Goal: Information Seeking & Learning: Find specific fact

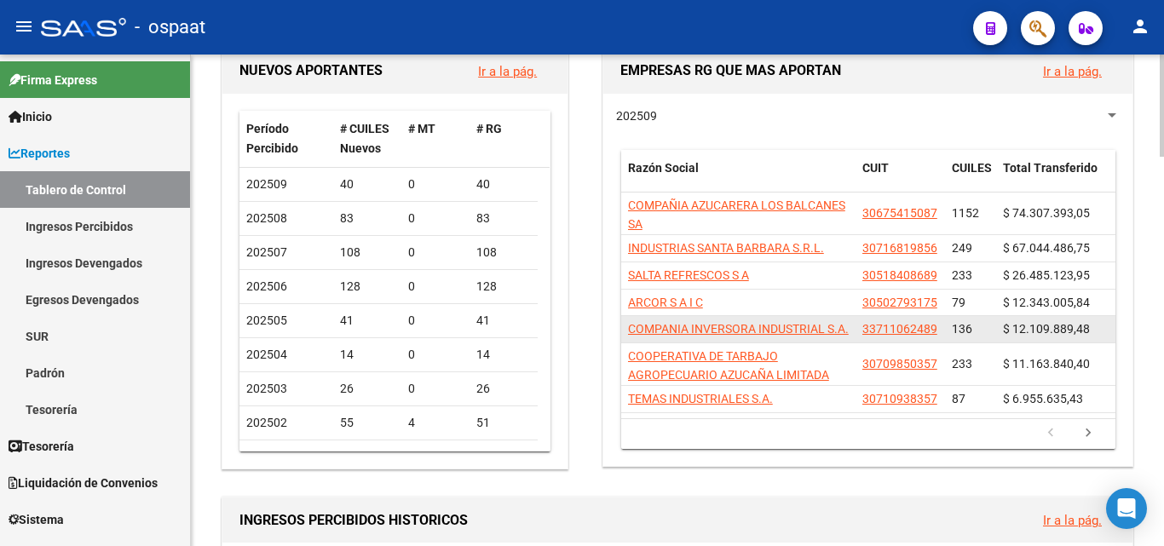
scroll to position [170, 0]
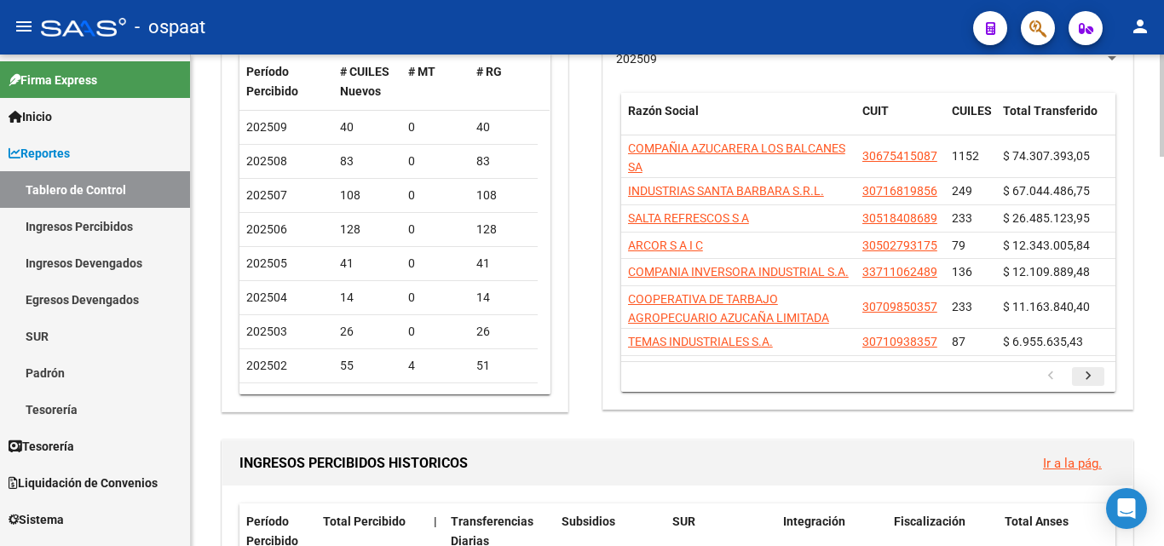
click at [1084, 388] on icon "go to next page" at bounding box center [1088, 378] width 22 height 20
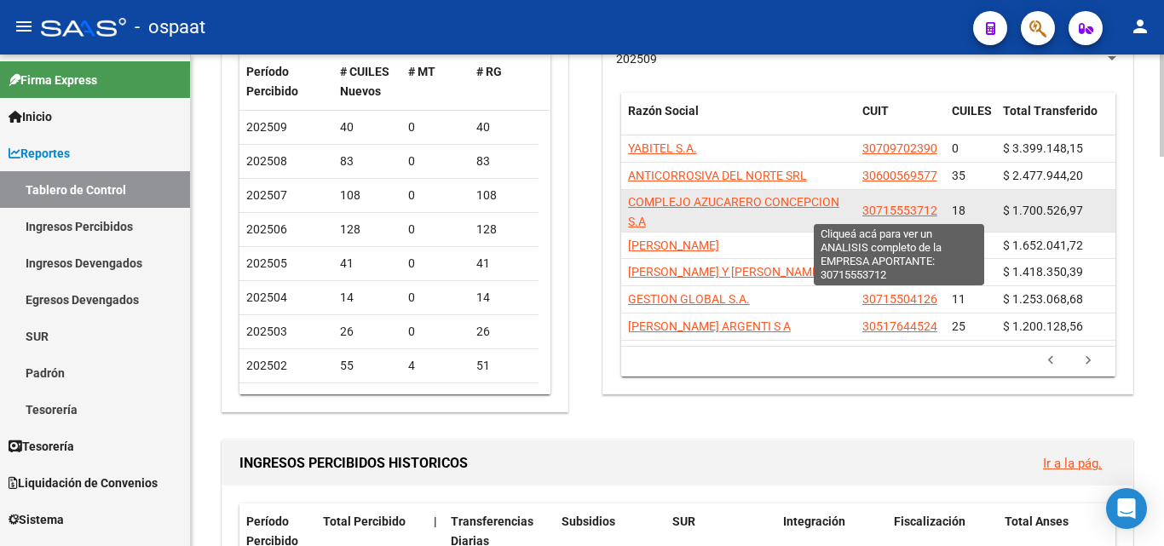
click at [911, 206] on span "30715553712" at bounding box center [899, 211] width 75 height 14
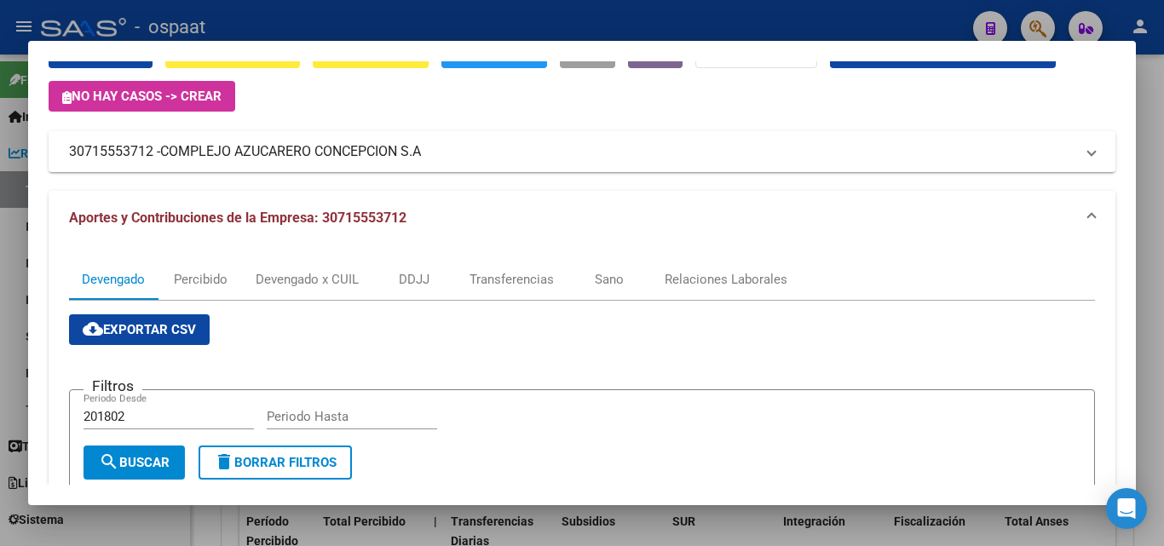
scroll to position [0, 0]
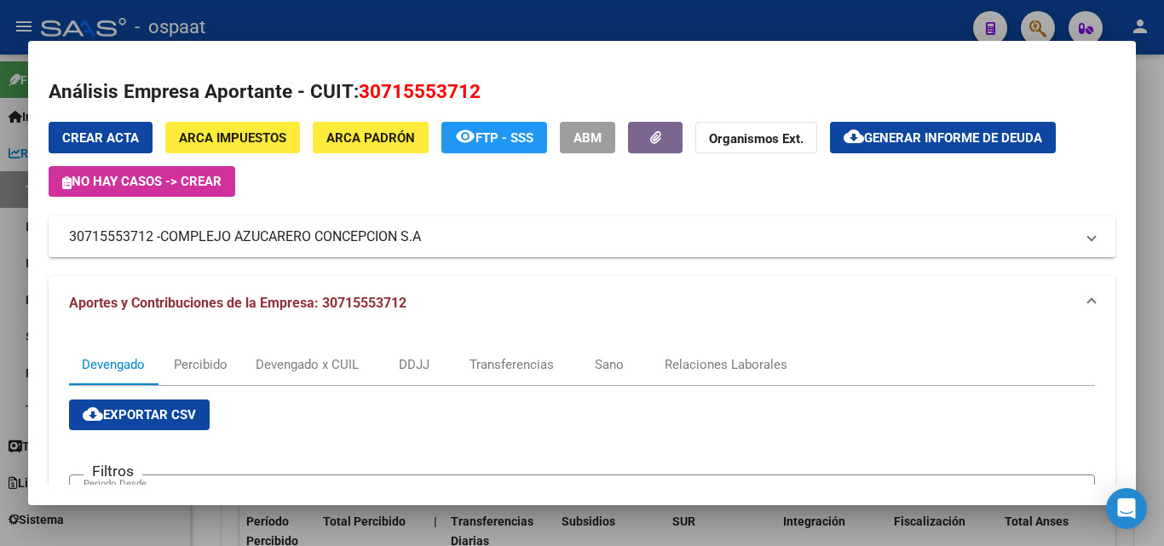
click at [348, 141] on span "ARCA Padrón" at bounding box center [370, 137] width 89 height 15
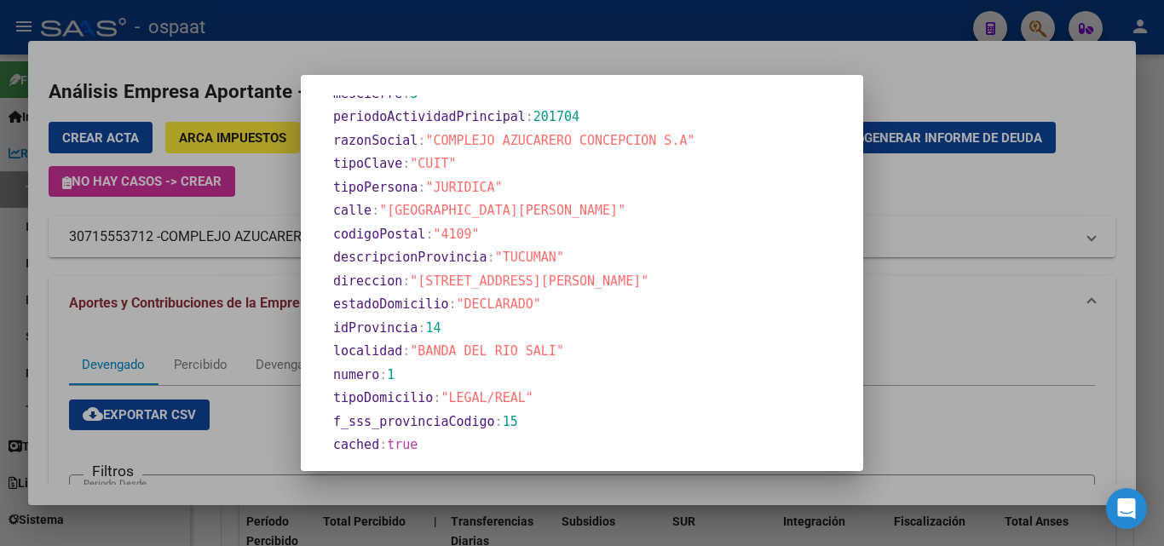
scroll to position [716, 0]
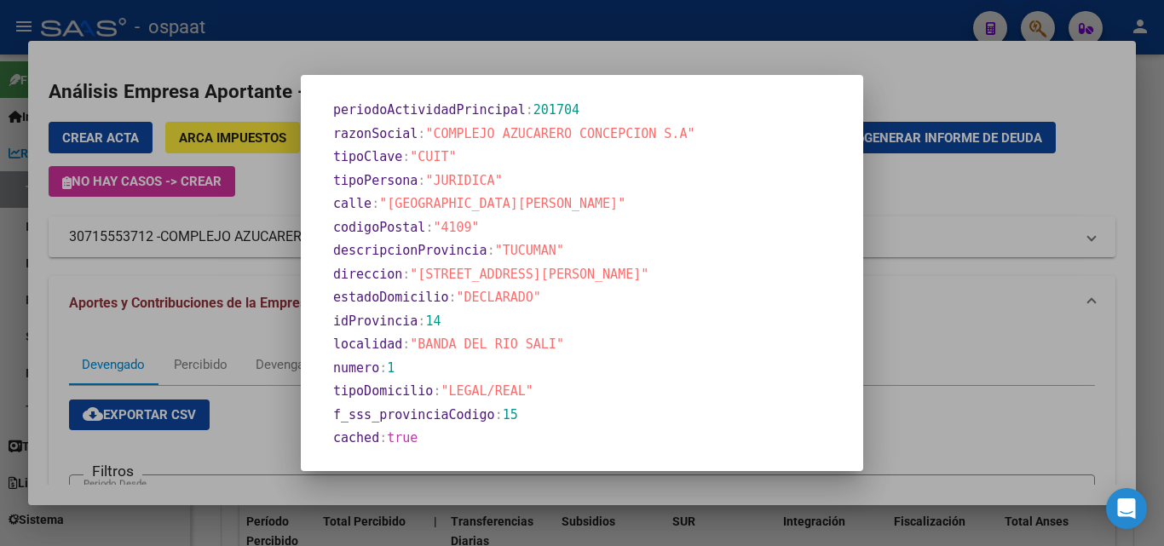
click at [924, 220] on div at bounding box center [582, 273] width 1164 height 546
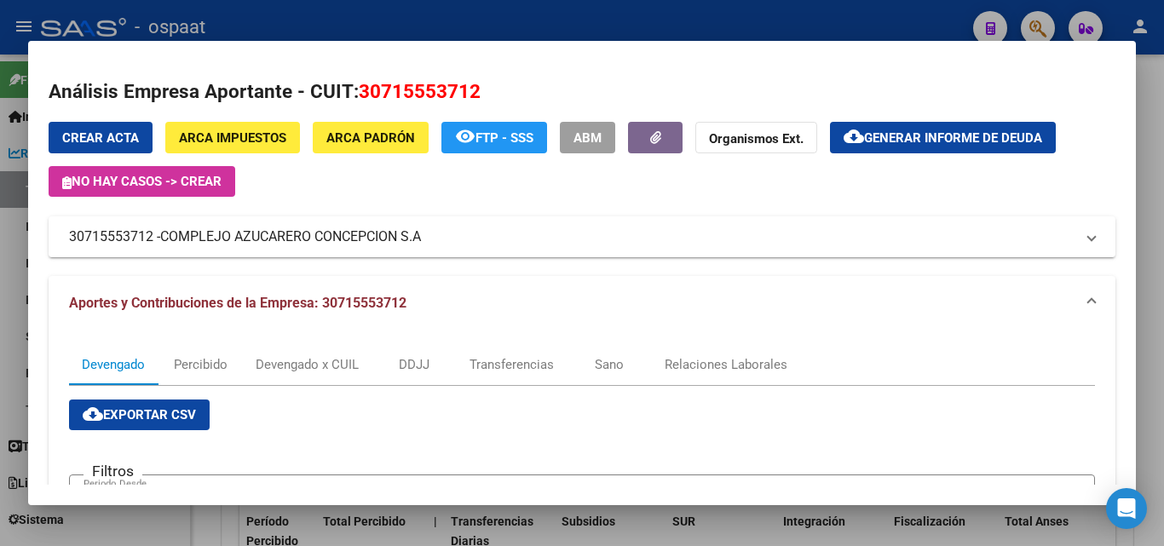
click at [14, 230] on div at bounding box center [582, 273] width 1164 height 546
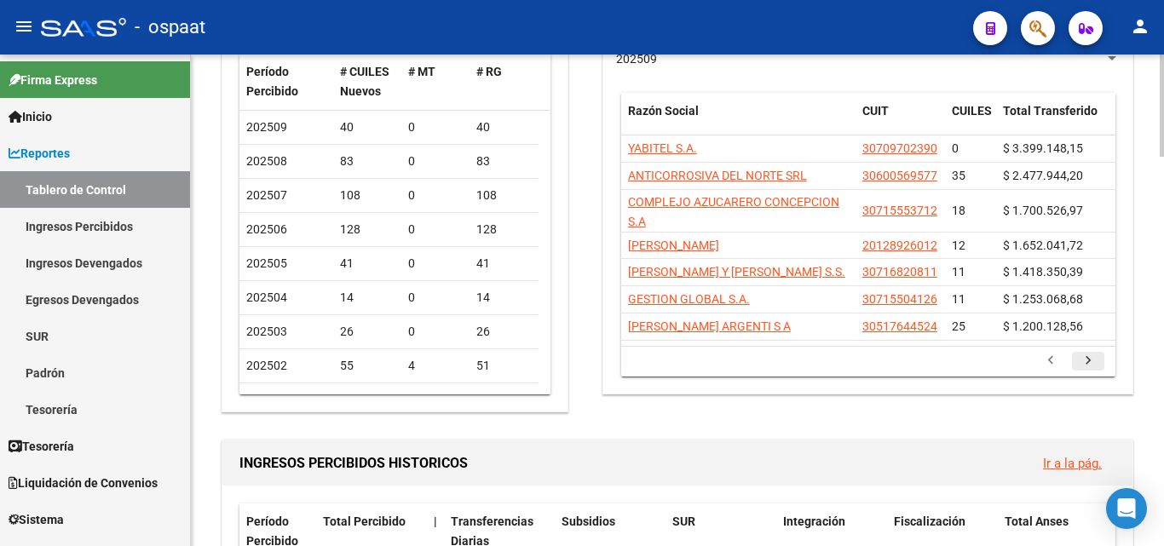
click at [1091, 355] on icon "go to next page" at bounding box center [1088, 363] width 22 height 20
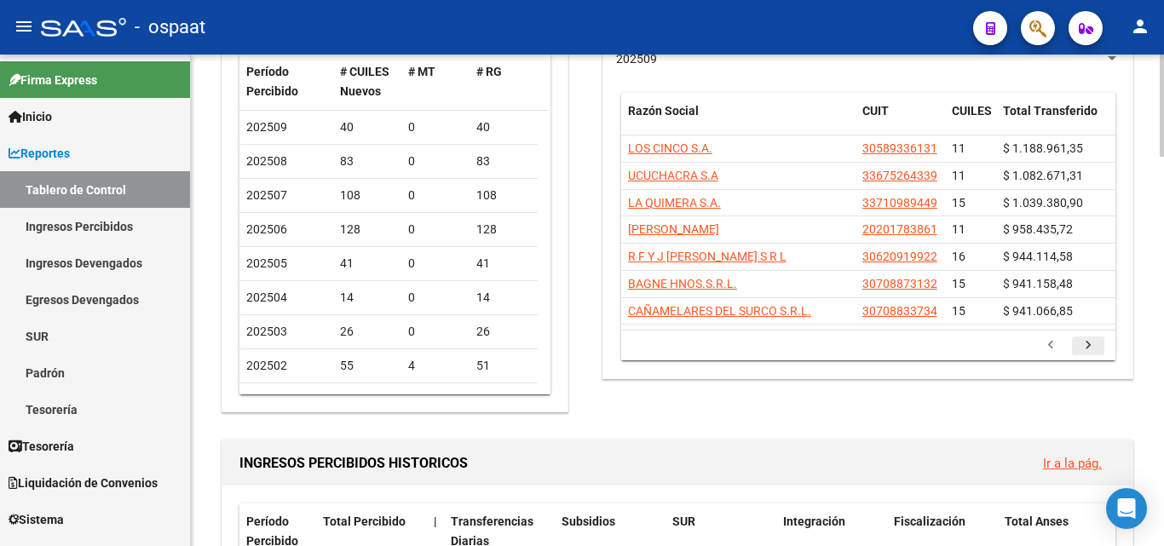
click at [1090, 348] on icon "go to next page" at bounding box center [1088, 347] width 22 height 20
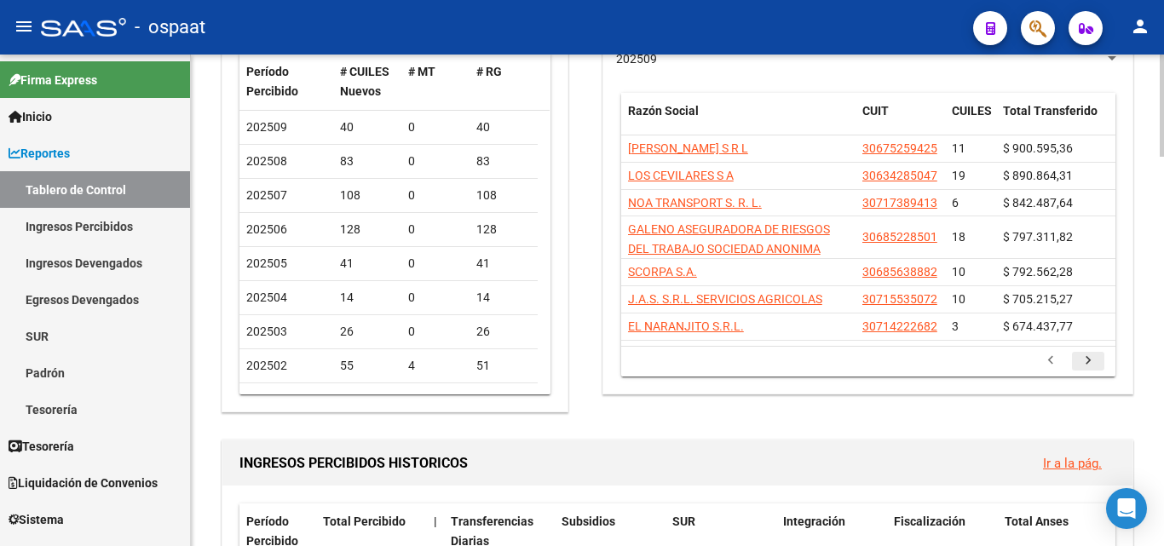
click at [1090, 348] on li at bounding box center [1087, 361] width 37 height 29
click at [1090, 353] on icon "go to next page" at bounding box center [1088, 363] width 22 height 20
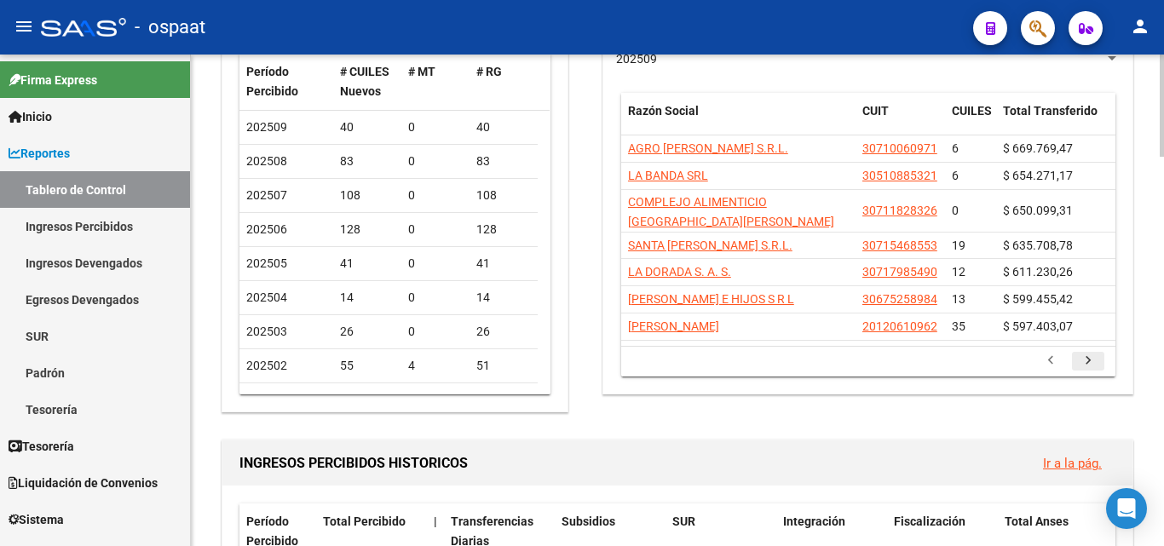
click at [1090, 354] on icon "go to next page" at bounding box center [1088, 363] width 22 height 20
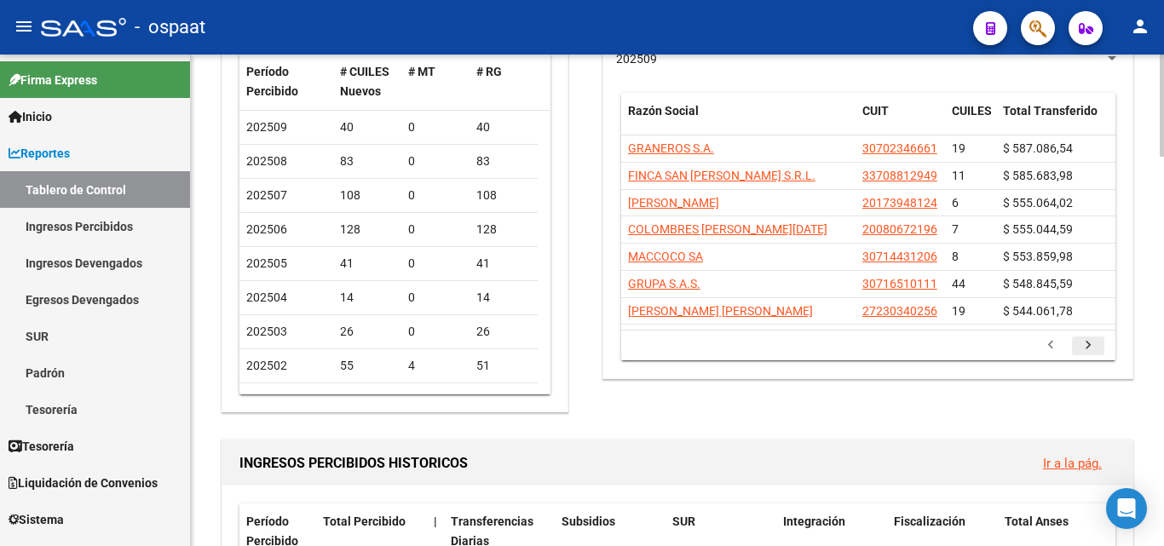
click at [1087, 347] on icon "go to next page" at bounding box center [1088, 347] width 22 height 20
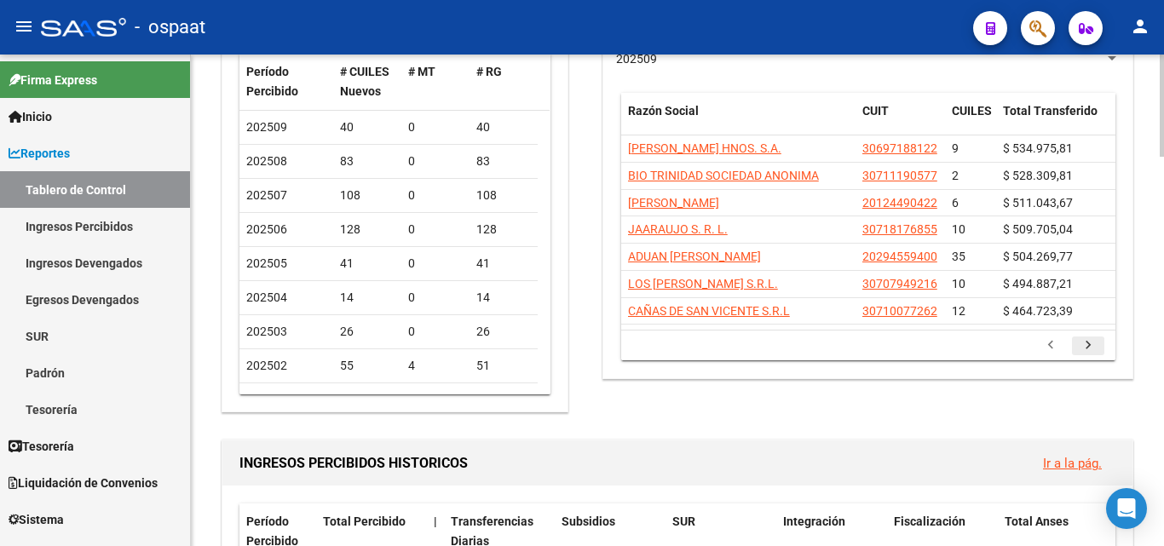
click at [1086, 343] on icon "go to next page" at bounding box center [1088, 347] width 22 height 20
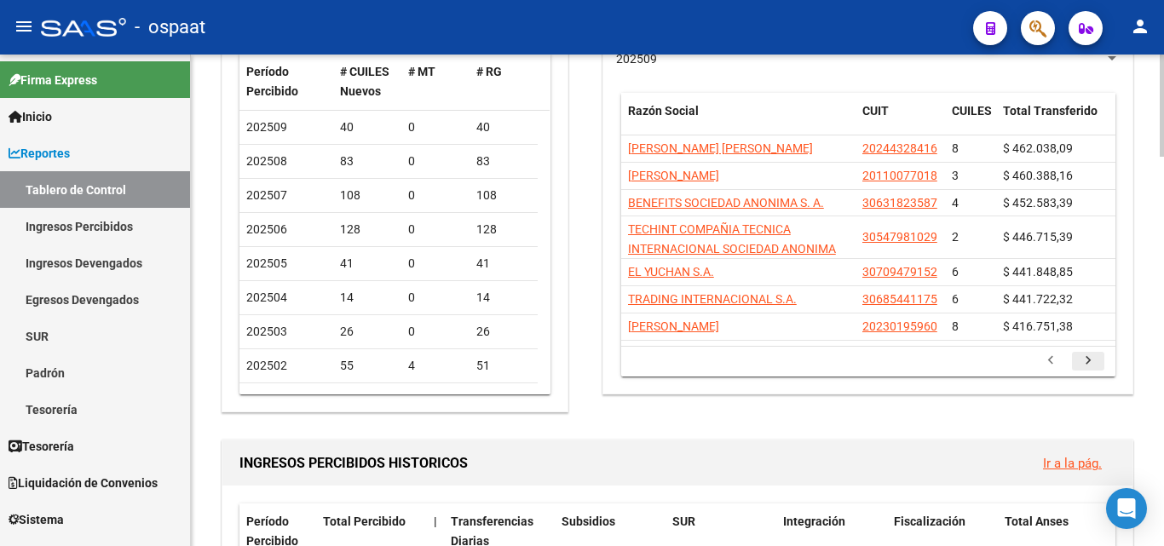
click at [1084, 365] on icon "go to next page" at bounding box center [1088, 363] width 22 height 20
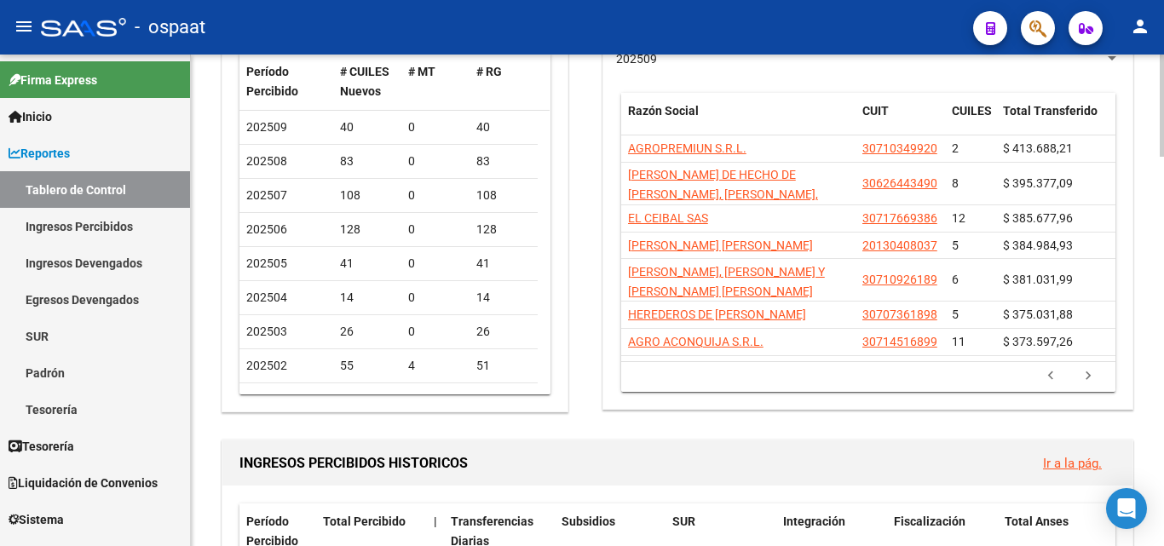
click at [1084, 365] on li at bounding box center [1087, 376] width 37 height 29
click at [1086, 379] on icon "go to next page" at bounding box center [1088, 378] width 22 height 20
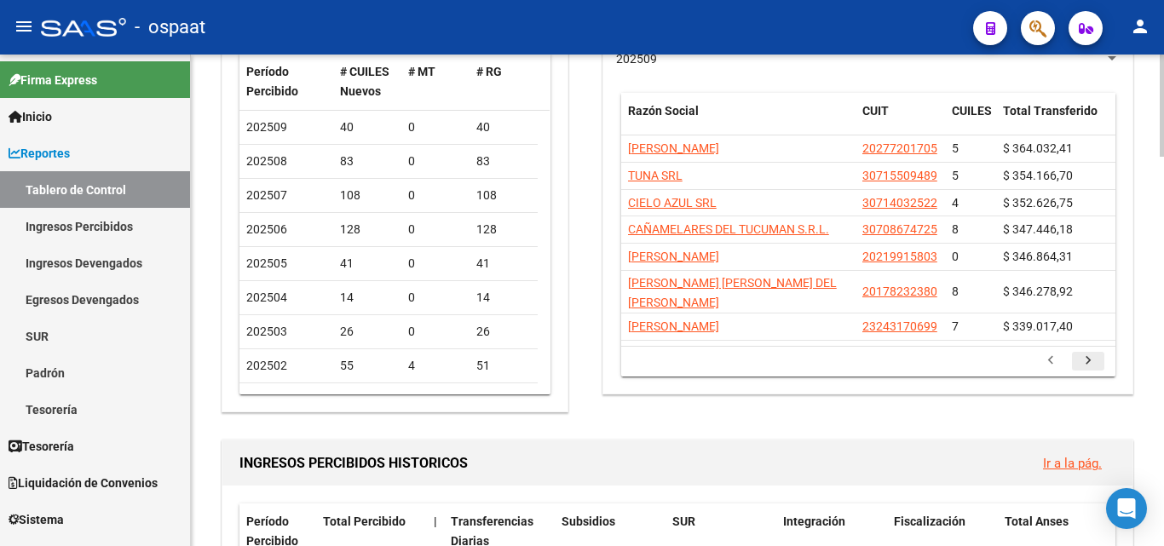
click at [1086, 379] on div "EMPRESAS RG QUE MAS APORTAN Ir a la pág. 202509 Razón Social CUIT CUILES Total …" at bounding box center [867, 193] width 531 height 404
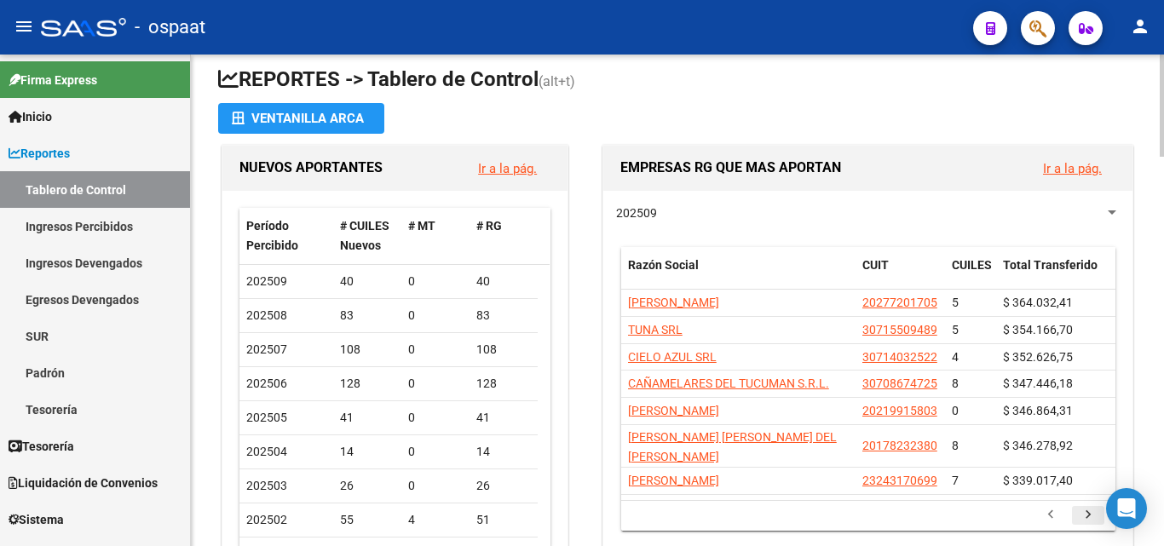
scroll to position [0, 0]
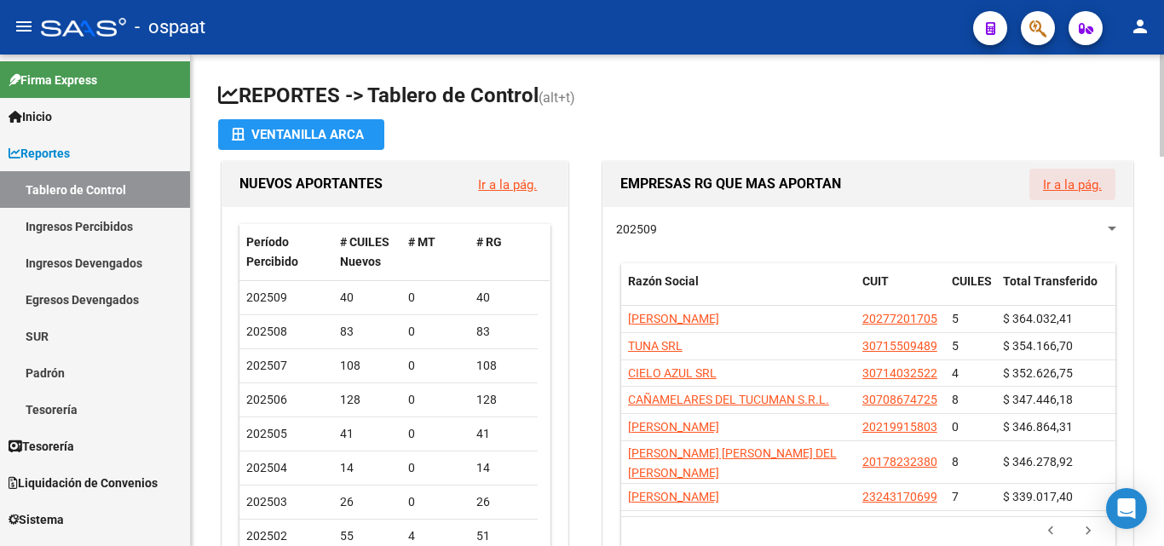
click at [1073, 182] on link "Ir a la pág." at bounding box center [1072, 184] width 59 height 15
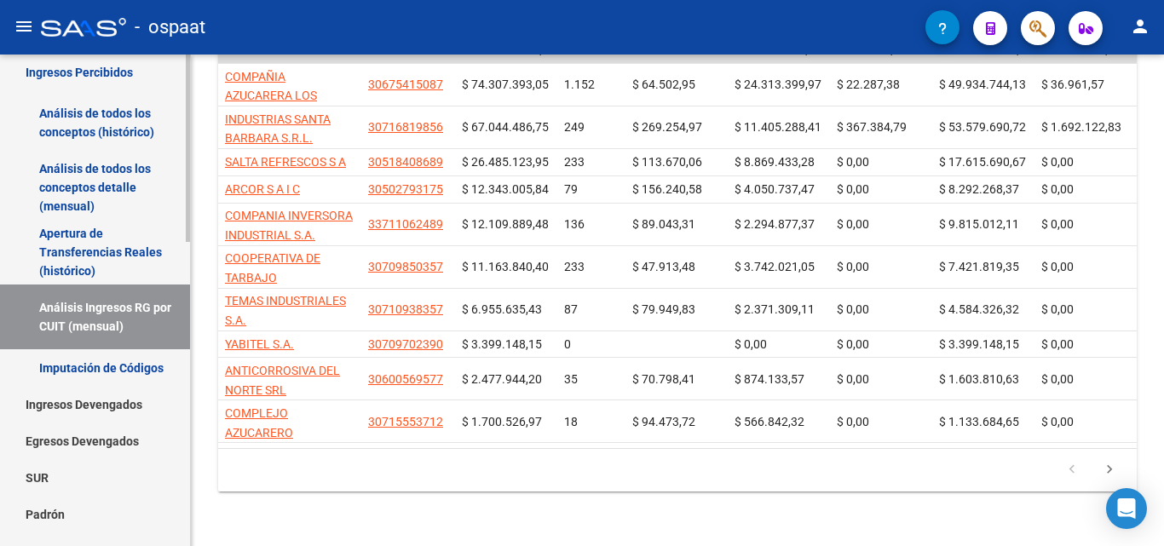
scroll to position [170, 0]
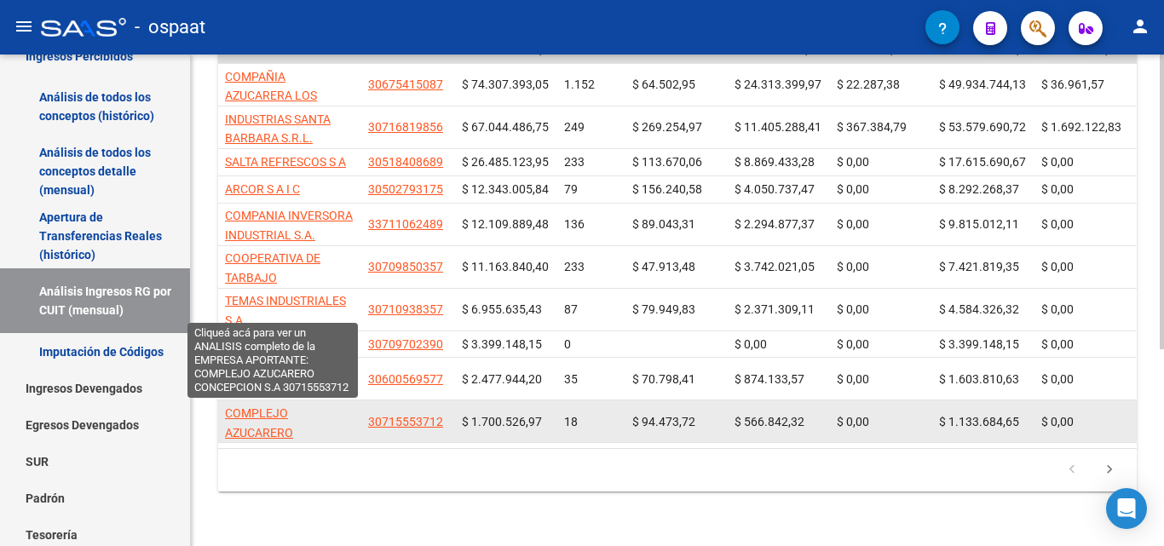
click at [269, 419] on span "COMPLEJO AZUCARERO CONCEPCION S.A" at bounding box center [272, 432] width 95 height 53
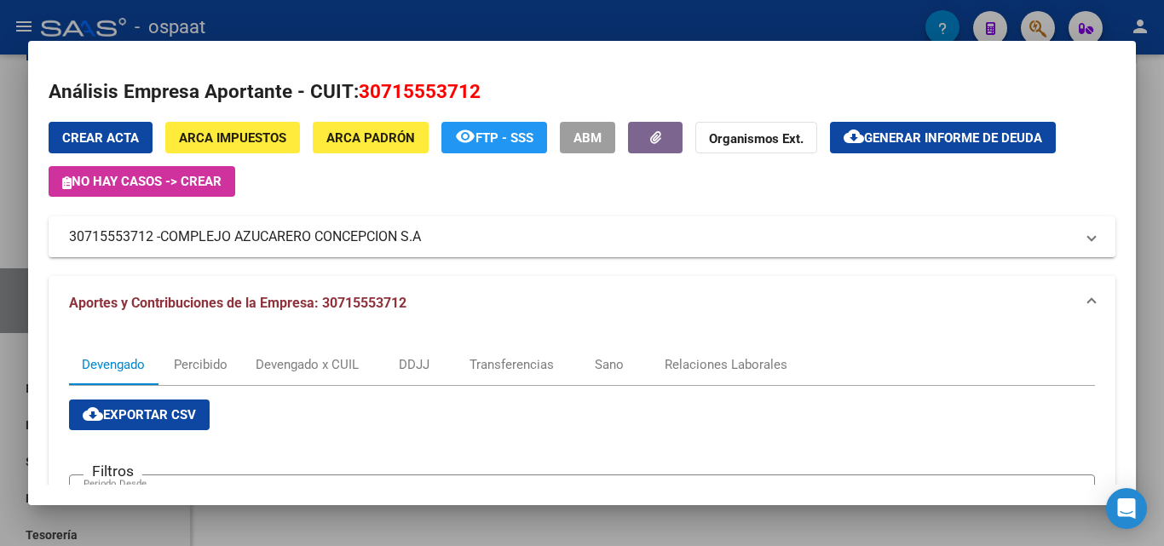
scroll to position [85, 0]
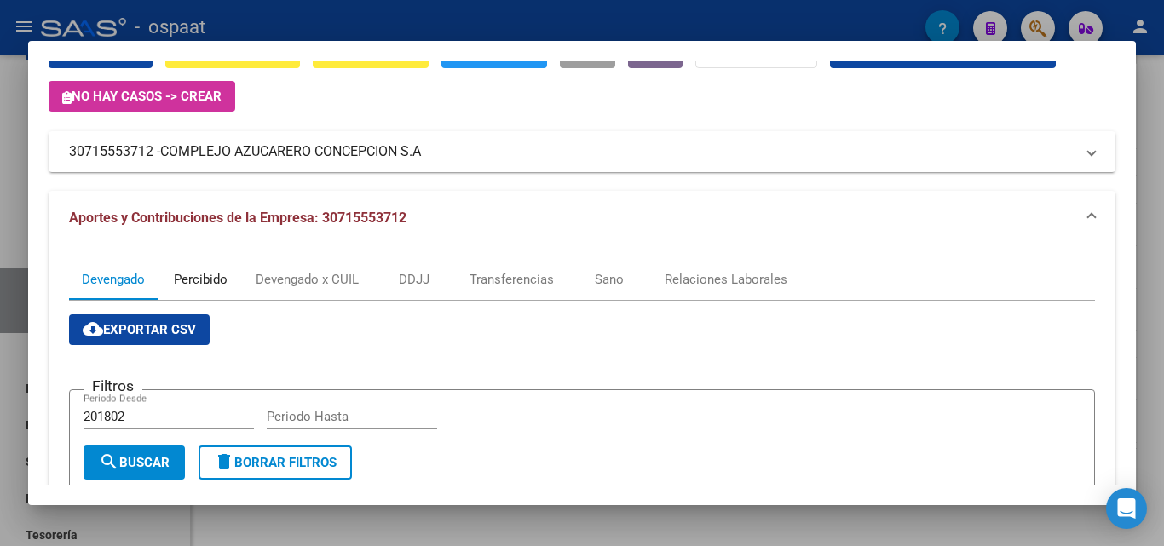
click at [207, 280] on div "Percibido" at bounding box center [201, 279] width 54 height 19
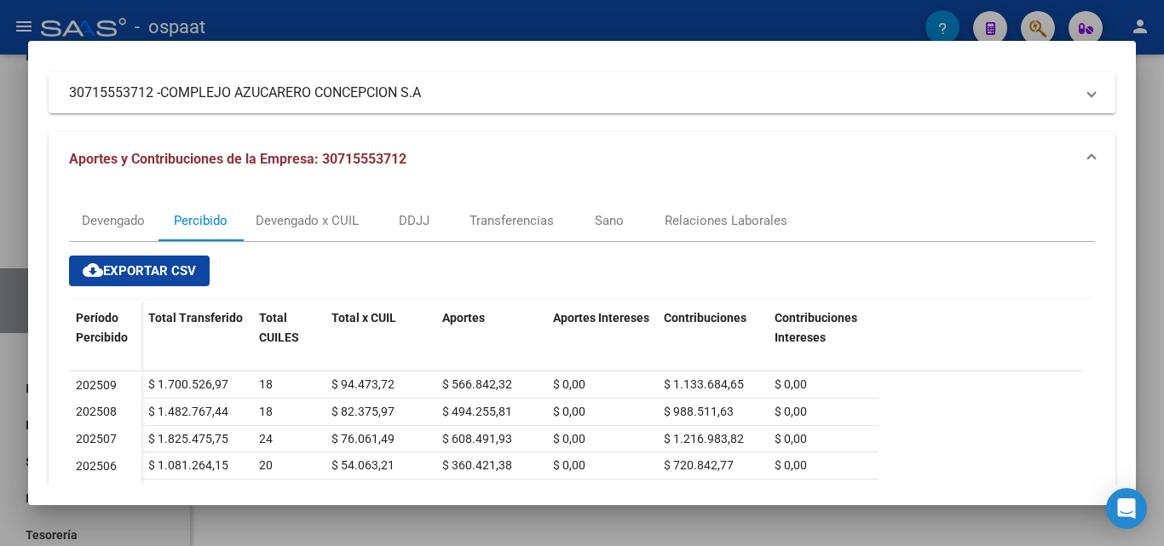
scroll to position [135, 0]
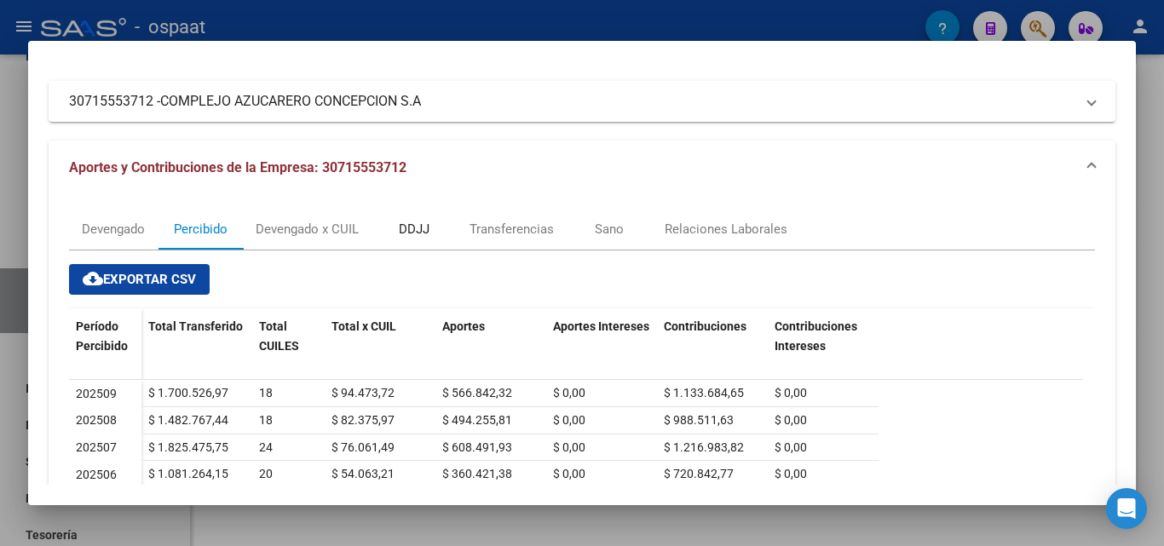
click at [420, 232] on div "DDJJ" at bounding box center [414, 229] width 31 height 19
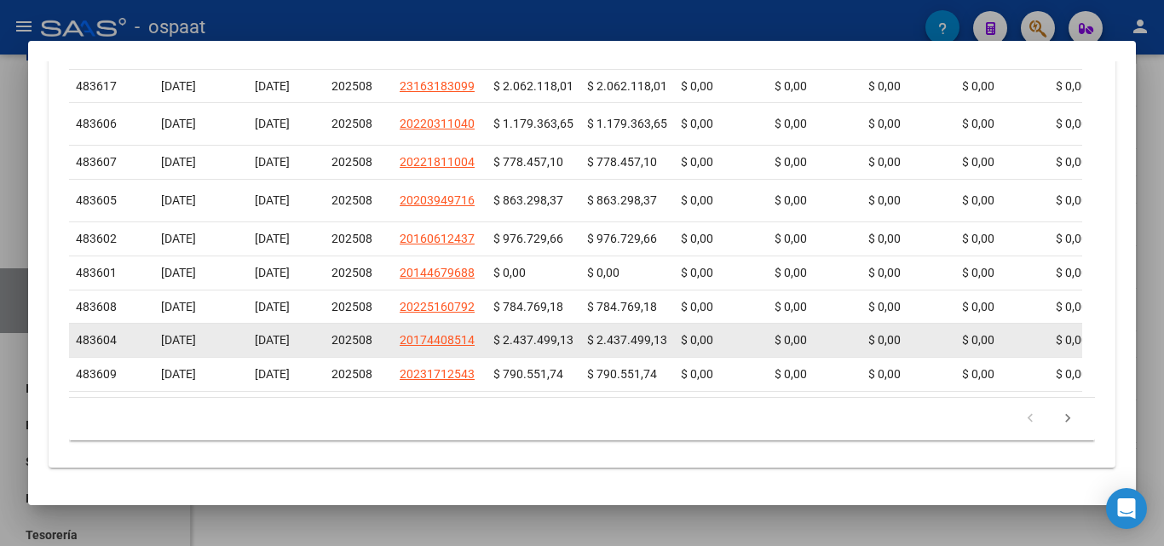
scroll to position [799, 0]
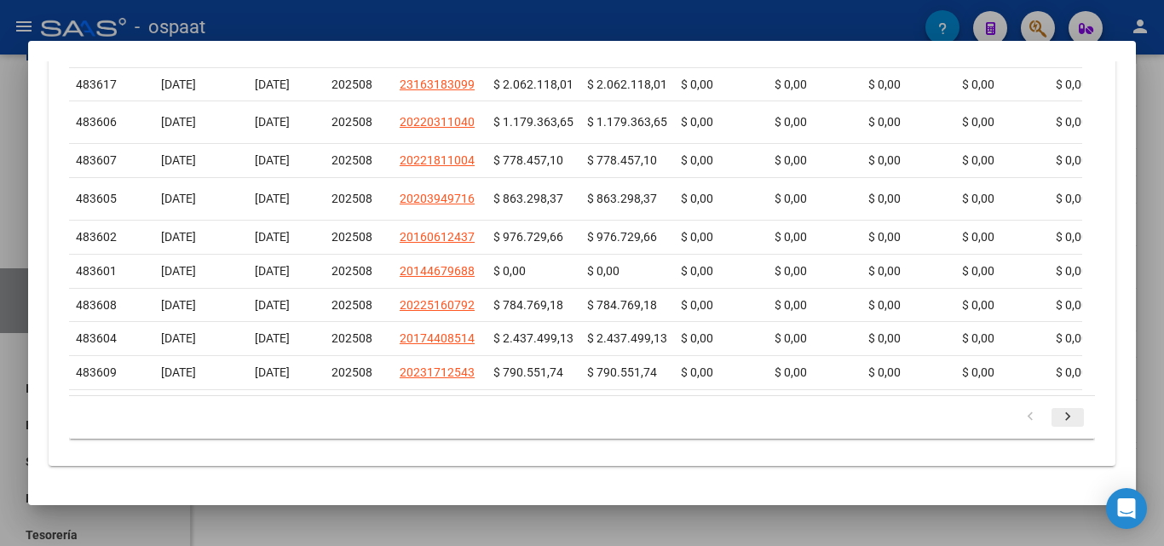
click at [1062, 413] on icon "go to next page" at bounding box center [1067, 419] width 22 height 20
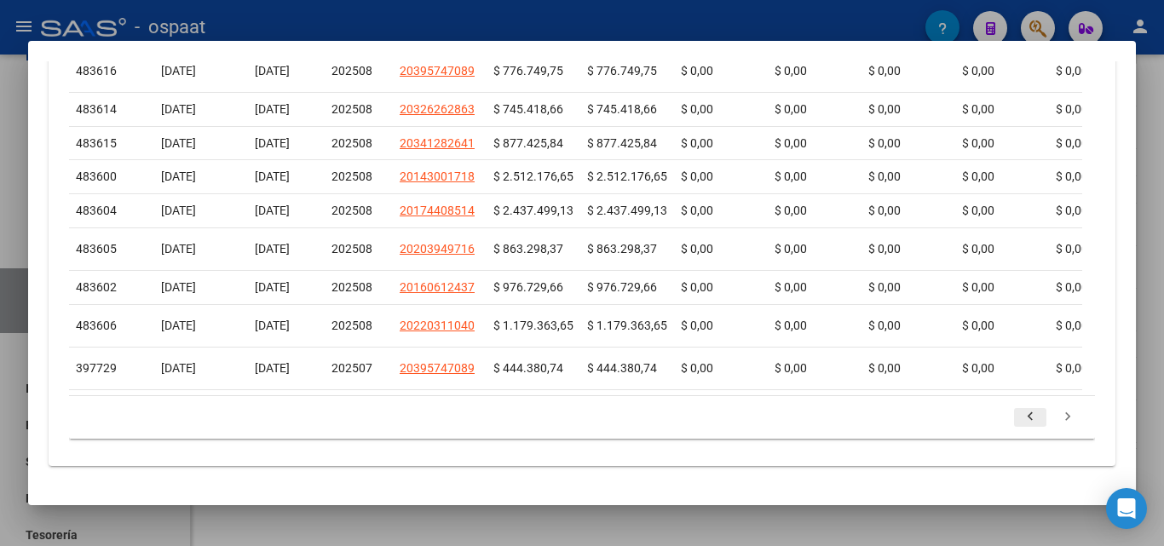
click at [1020, 417] on icon "go to previous page" at bounding box center [1030, 419] width 22 height 20
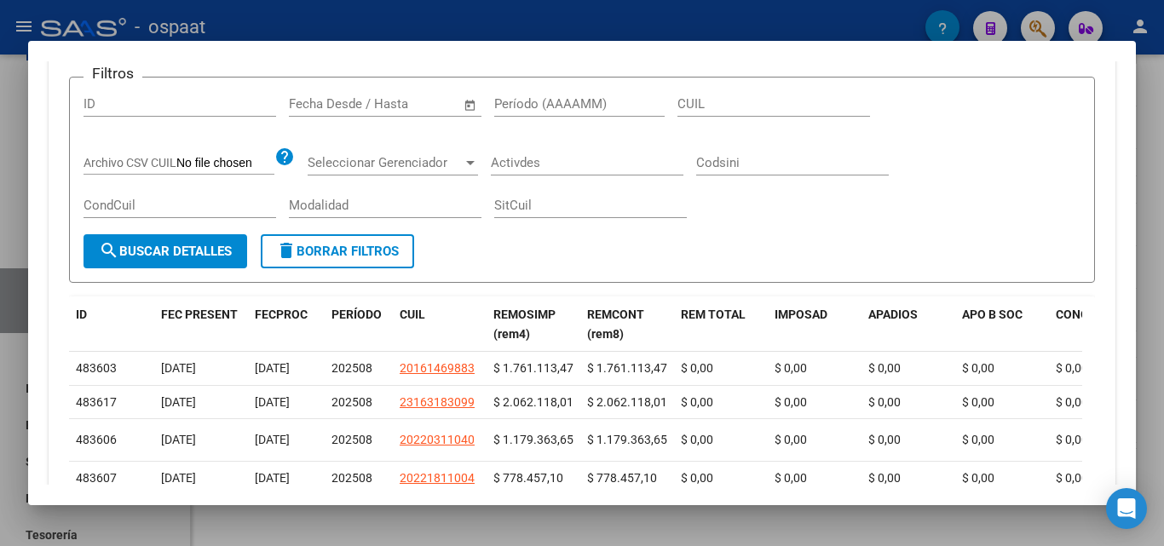
scroll to position [373, 0]
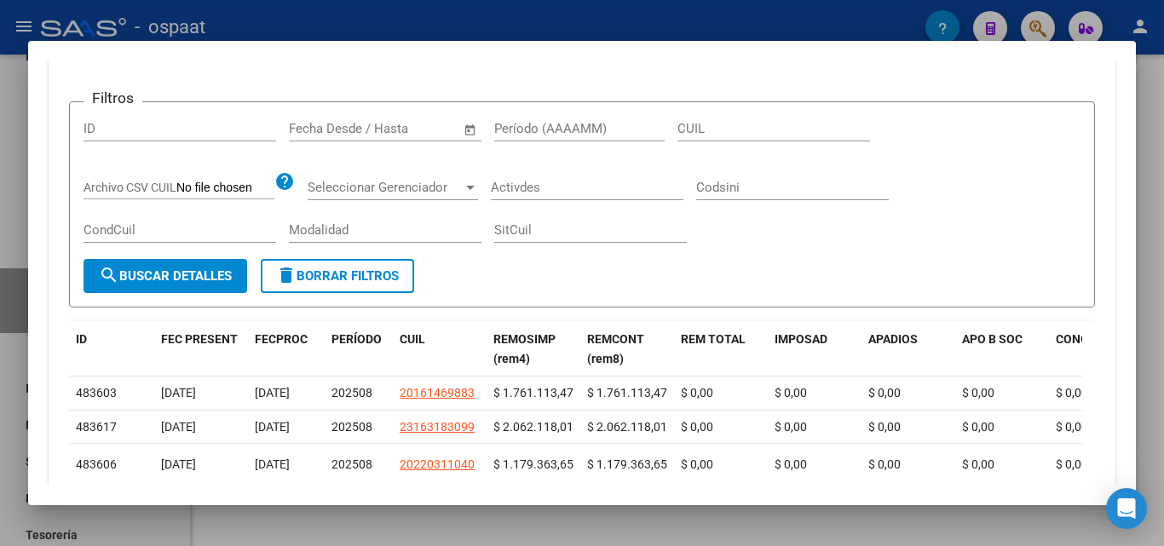
click at [677, 130] on input "CUIL" at bounding box center [773, 128] width 193 height 15
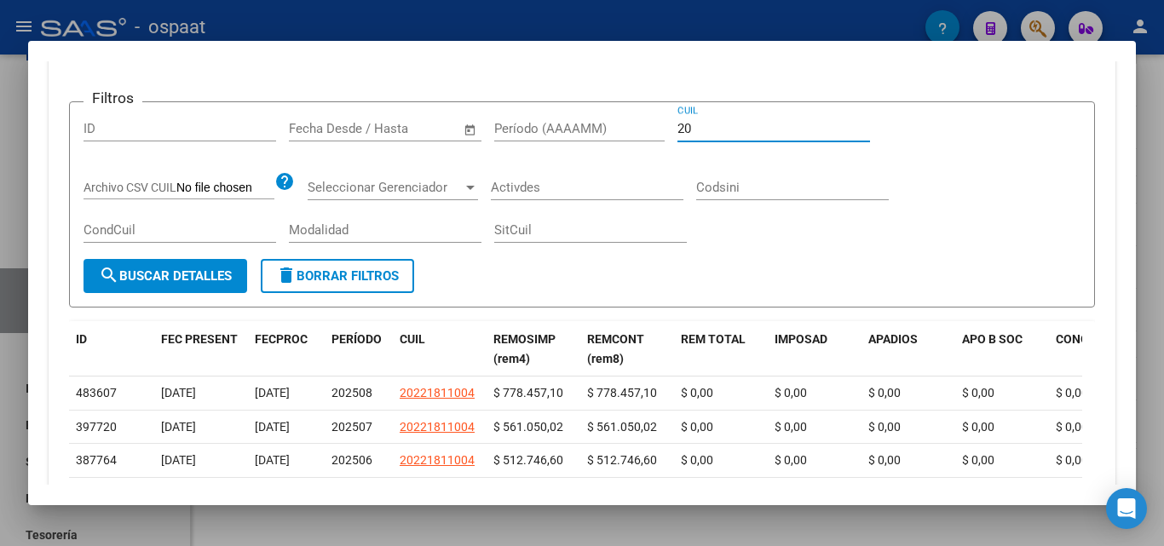
type input "2"
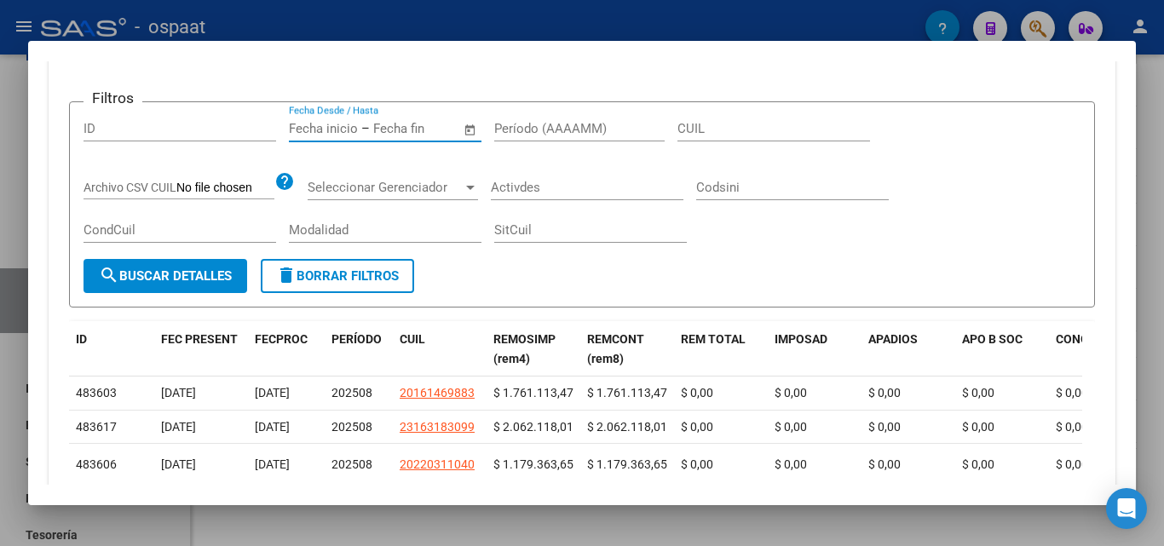
click at [302, 132] on input "text" at bounding box center [323, 128] width 69 height 15
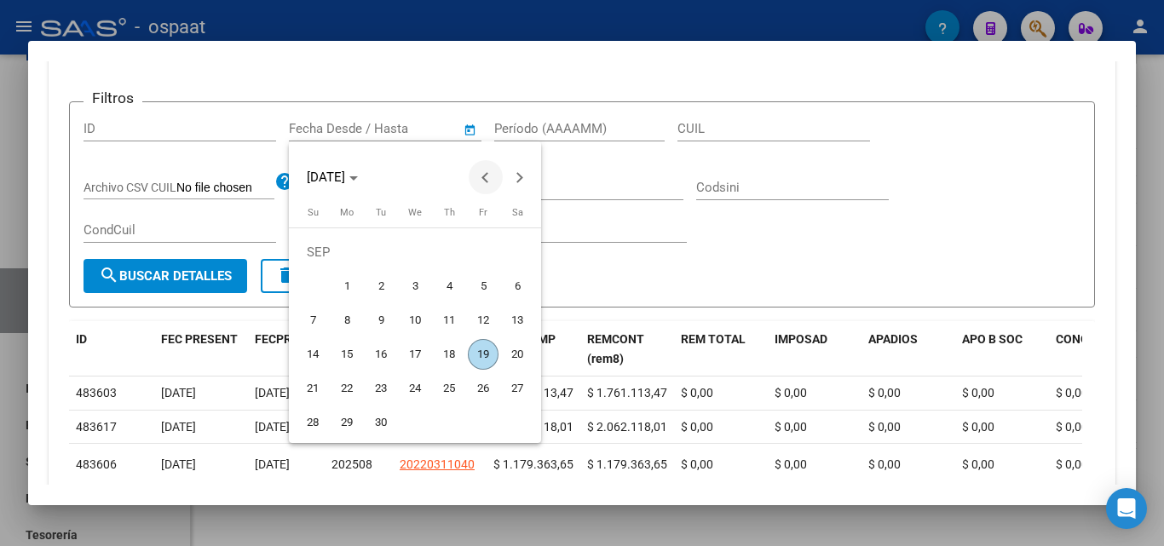
click at [477, 175] on span "Previous month" at bounding box center [486, 177] width 34 height 34
click at [310, 283] on span "1" at bounding box center [312, 286] width 31 height 31
type input "[DATE]"
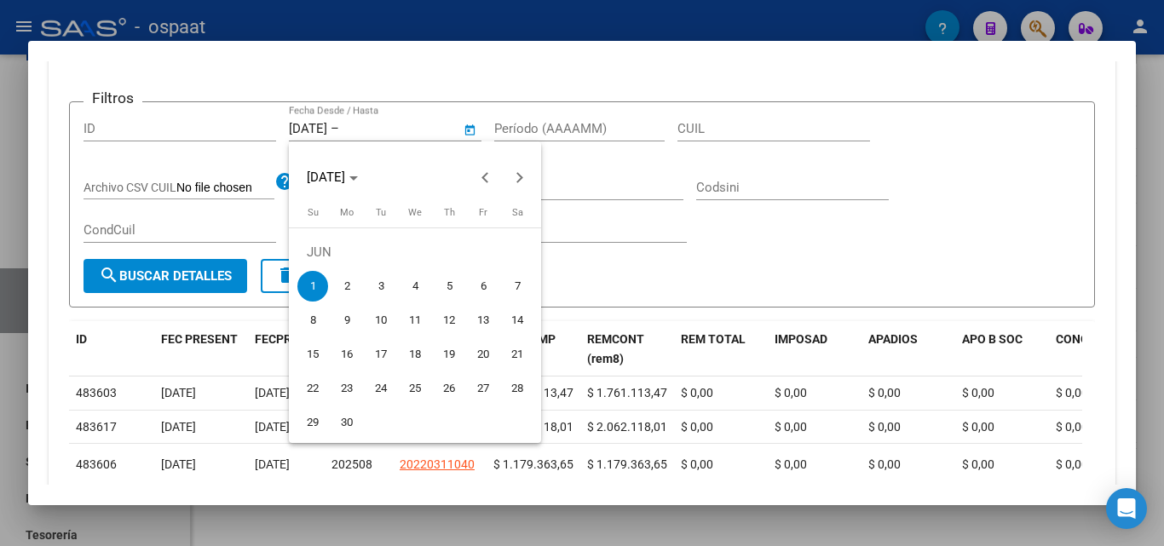
click at [561, 133] on div at bounding box center [582, 273] width 1164 height 546
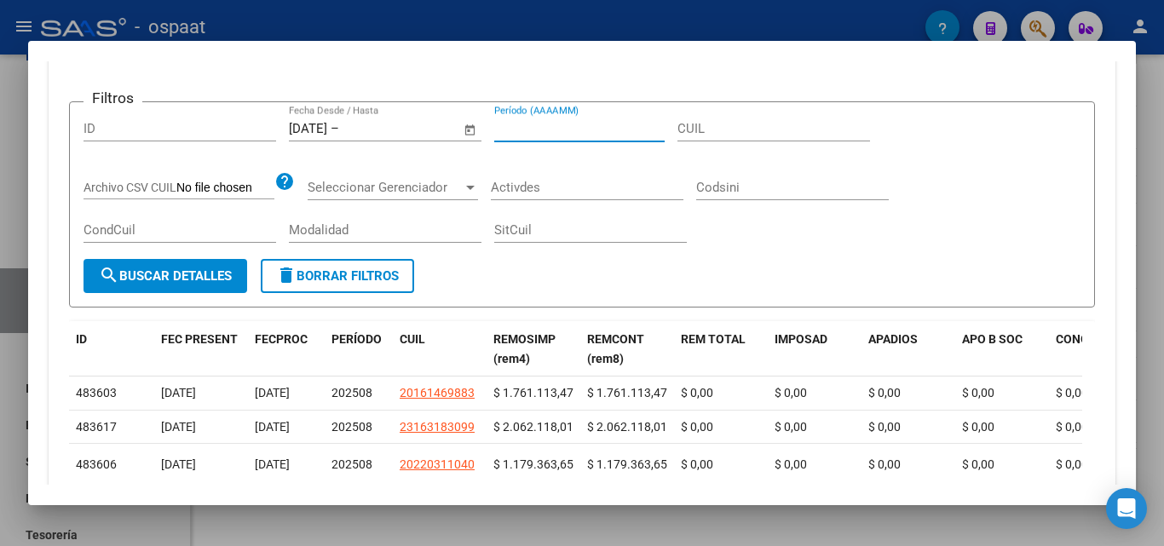
click at [561, 133] on input "Período (AAAAMM)" at bounding box center [579, 128] width 170 height 15
click at [561, 129] on input "Período (AAAAMM)" at bounding box center [579, 128] width 170 height 15
drag, startPoint x: 561, startPoint y: 129, endPoint x: 507, endPoint y: 126, distance: 53.8
click at [507, 126] on input "Período (AAAAMM)" at bounding box center [579, 128] width 170 height 15
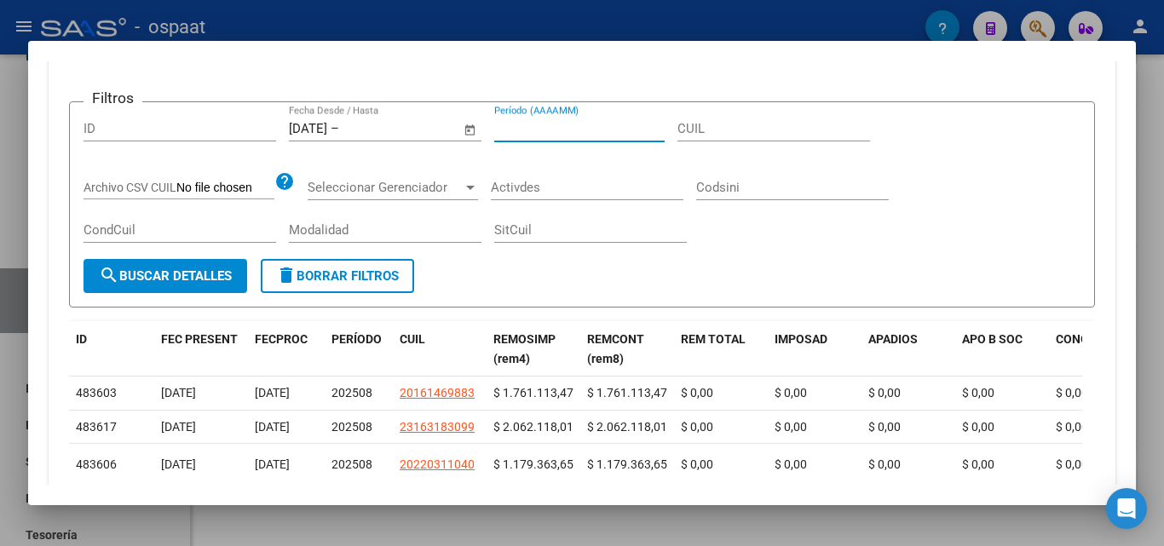
click at [537, 111] on form "Filtros ID [DATE] [DATE] – Fecha fin Fecha Desde / Hasta Período (AAAAMM) CUIL …" at bounding box center [582, 204] width 1026 height 206
click at [533, 130] on input "Período (AAAAMM)" at bounding box center [579, 128] width 170 height 15
type input "1"
click at [476, 134] on span "Open calendar" at bounding box center [470, 129] width 41 height 41
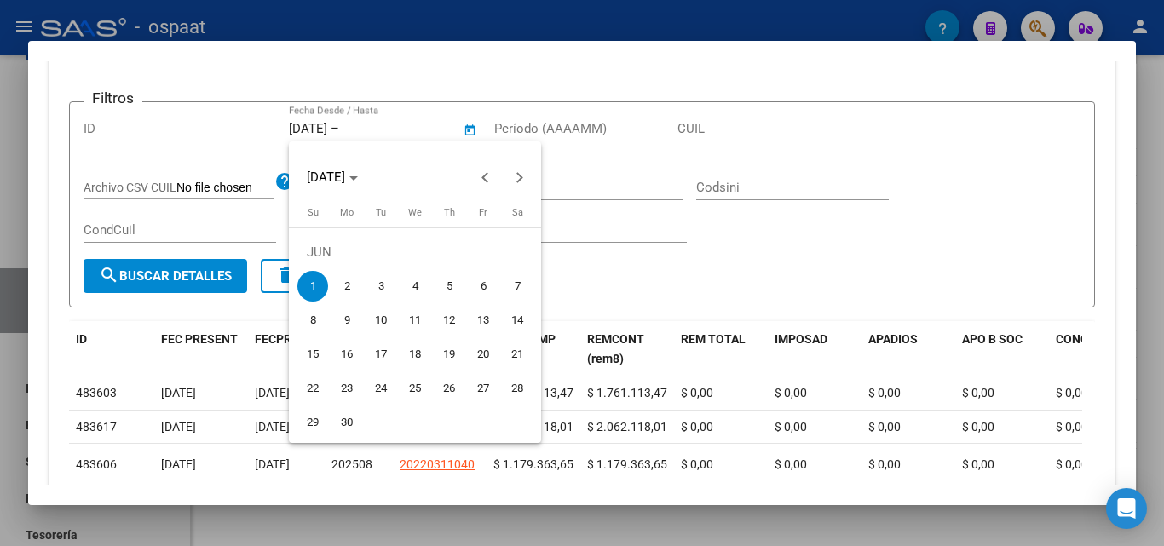
click at [420, 133] on div at bounding box center [582, 273] width 1164 height 546
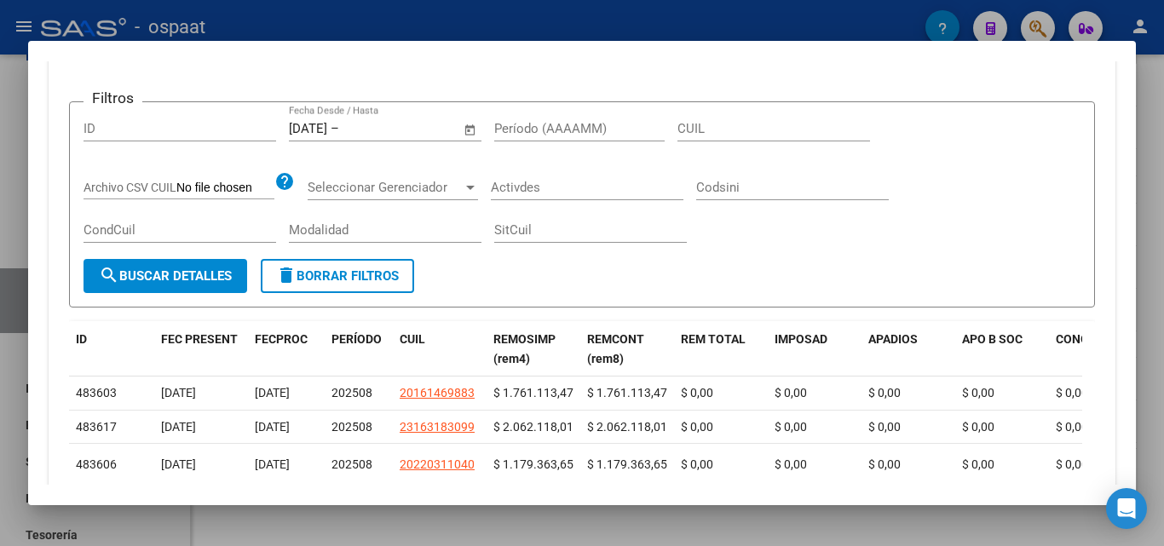
click at [418, 129] on input "text" at bounding box center [383, 128] width 83 height 15
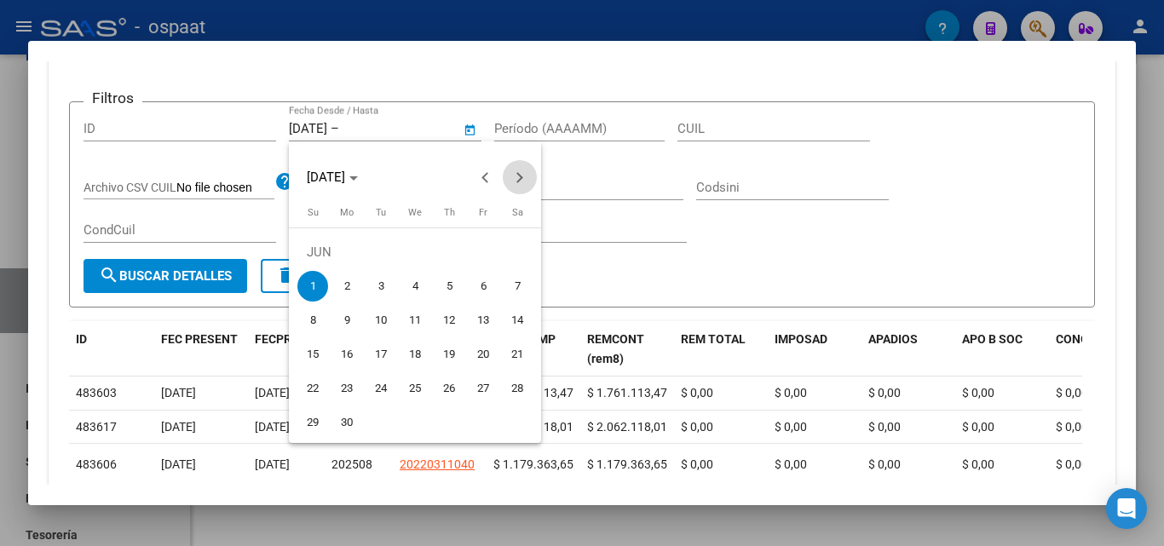
click at [520, 173] on span "Next month" at bounding box center [520, 177] width 34 height 34
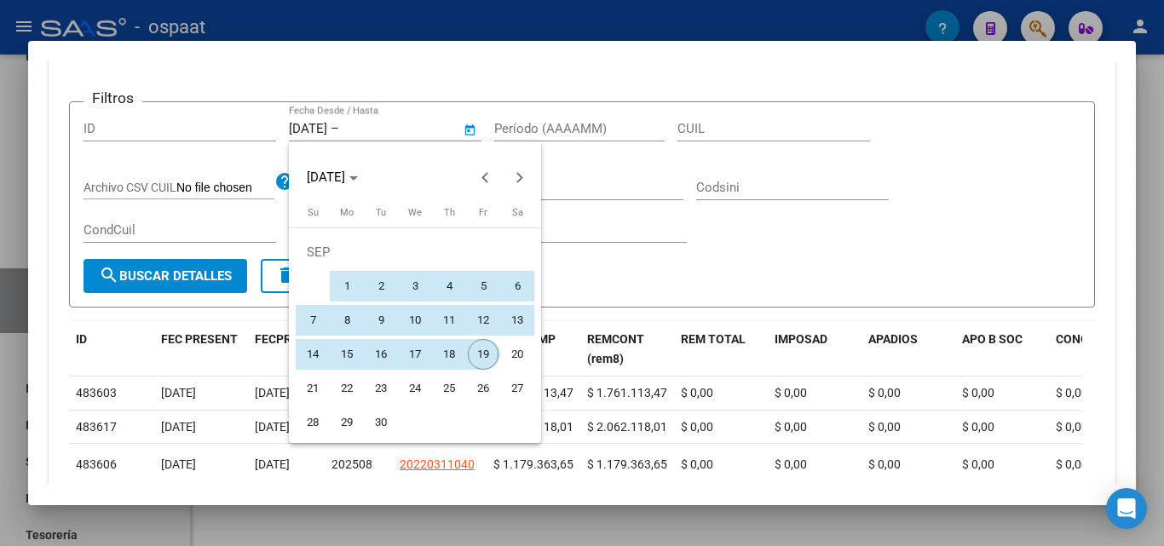
click at [480, 351] on span "19" at bounding box center [483, 354] width 31 height 31
type input "[DATE]"
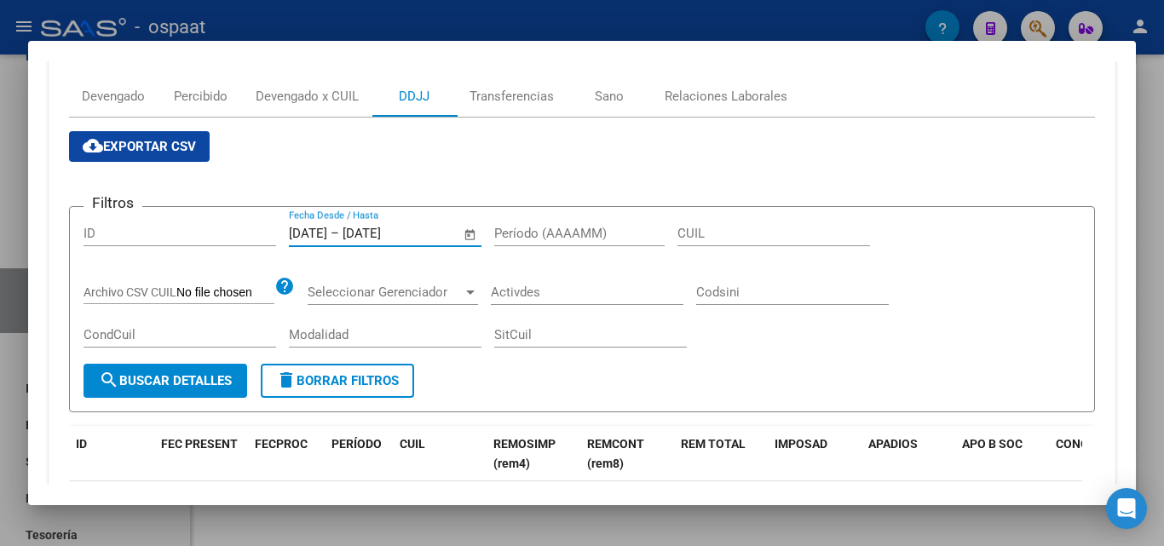
scroll to position [118, 0]
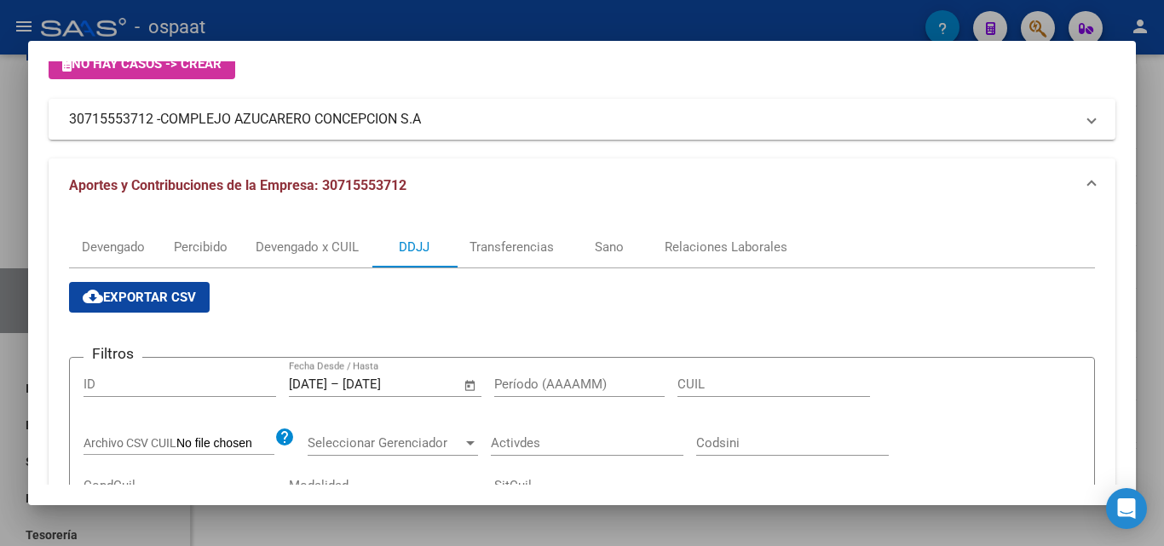
click at [20, 106] on div at bounding box center [582, 273] width 1164 height 546
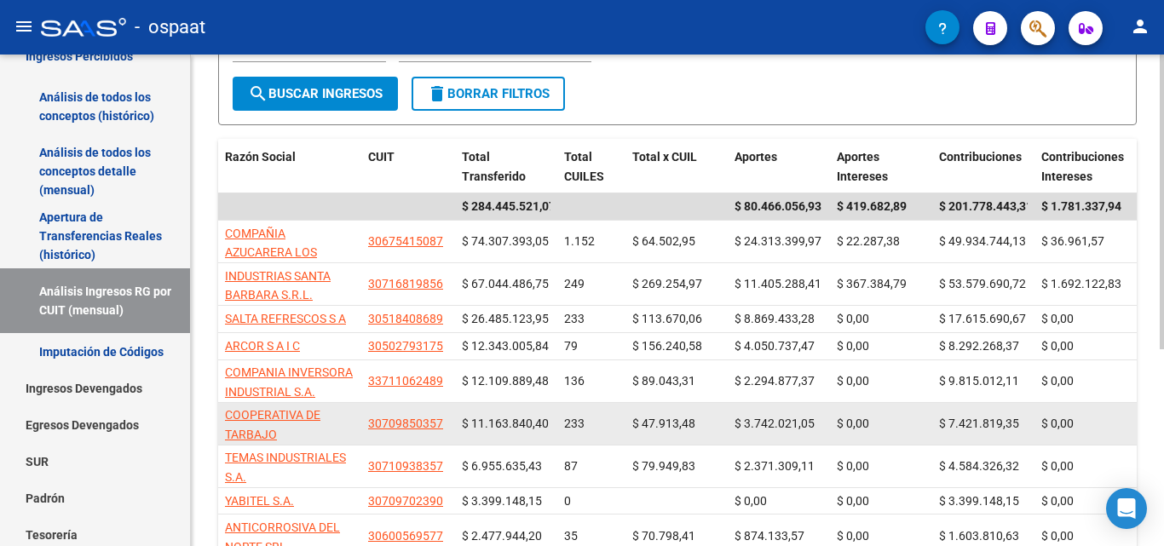
scroll to position [0, 0]
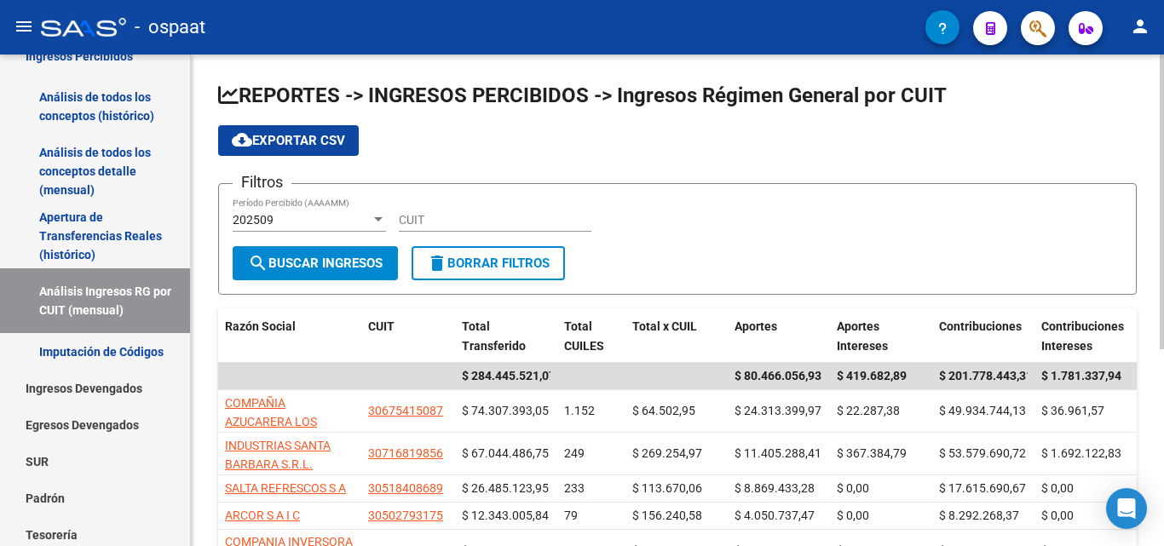
click at [380, 219] on div at bounding box center [378, 219] width 9 height 4
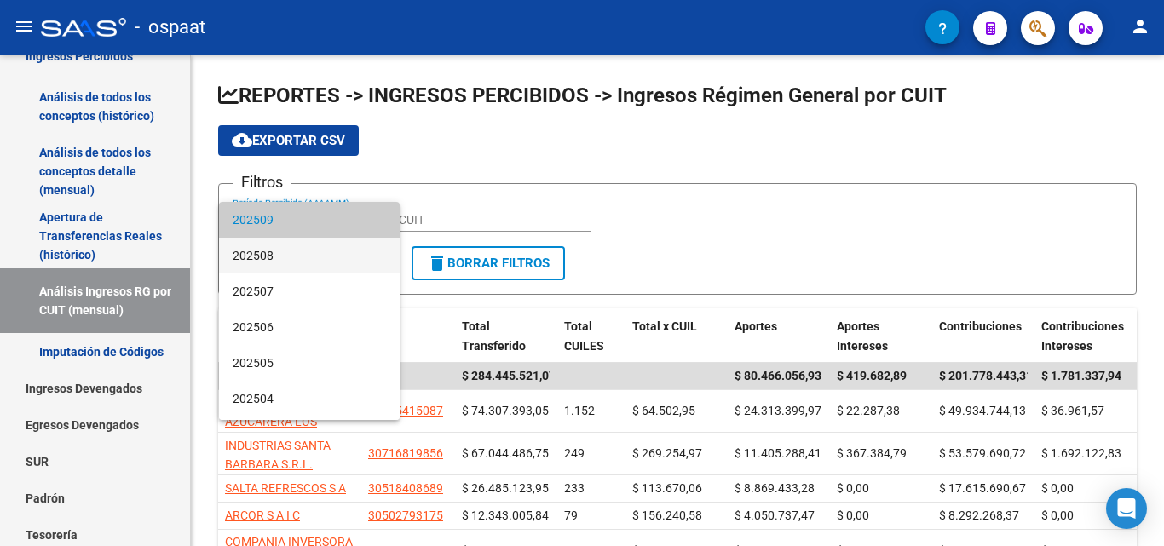
click at [354, 253] on span "202508" at bounding box center [309, 256] width 153 height 36
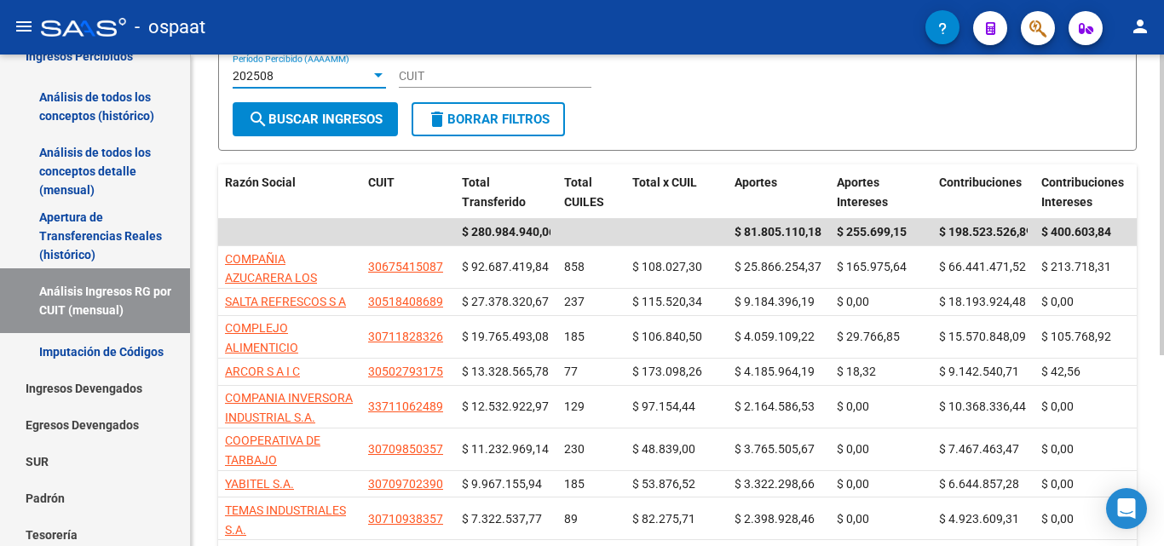
scroll to position [312, 0]
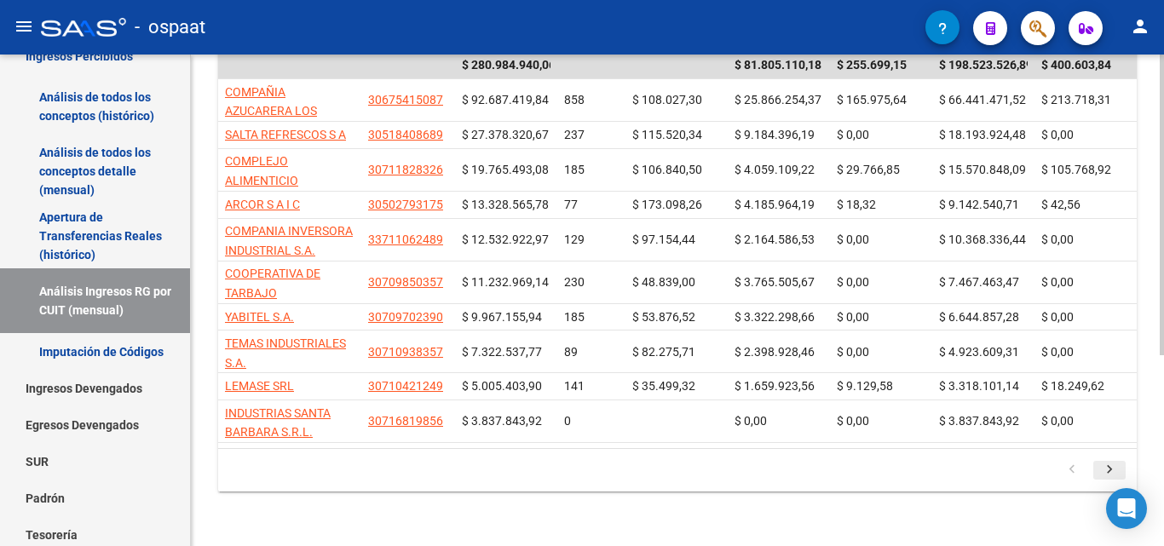
click at [1104, 470] on icon "go to next page" at bounding box center [1109, 472] width 22 height 20
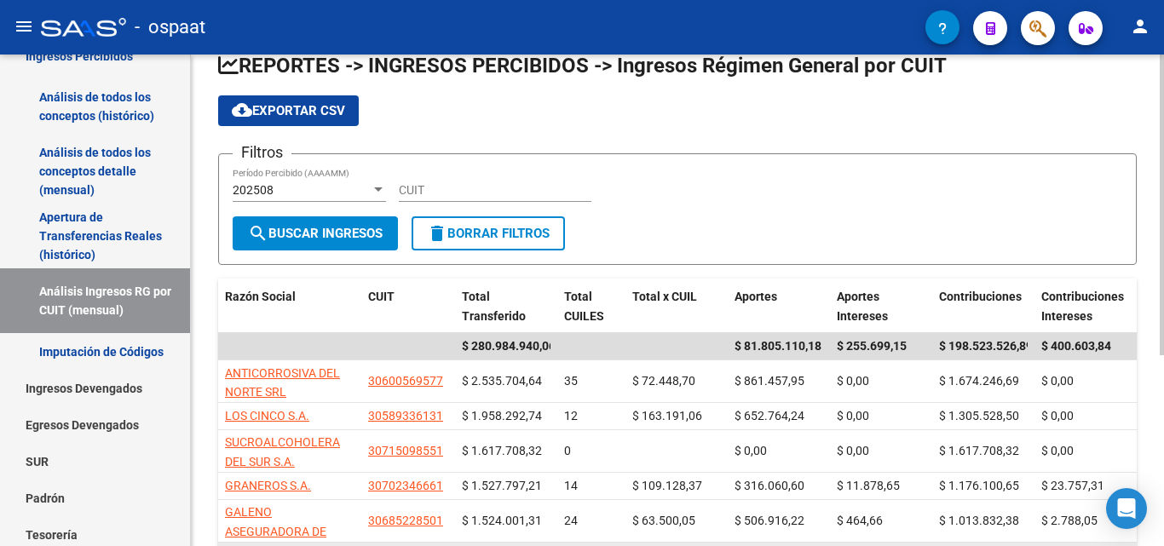
scroll to position [0, 0]
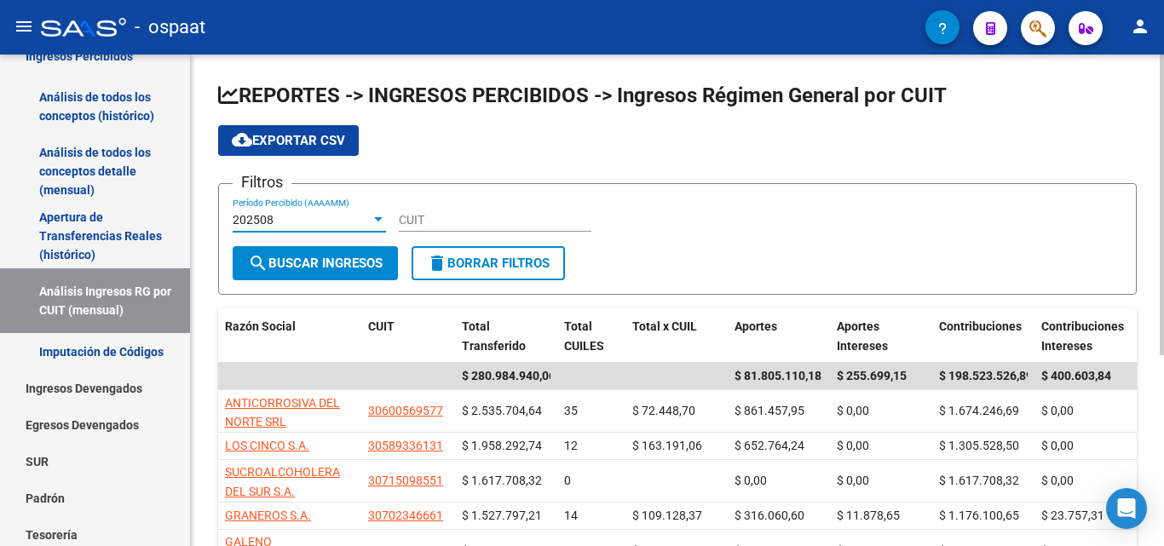
click at [383, 221] on div at bounding box center [378, 220] width 15 height 14
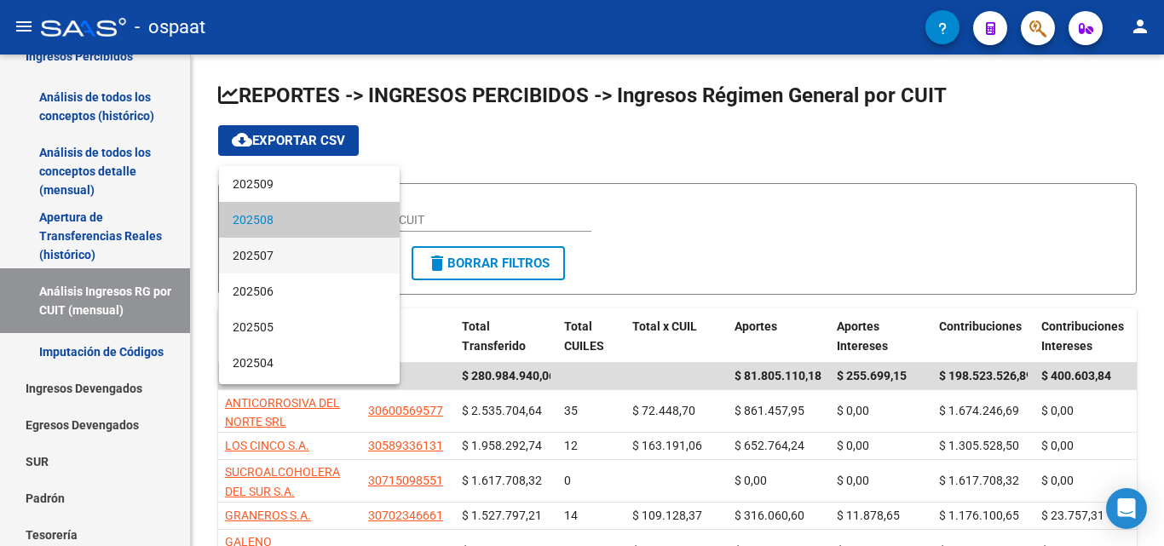
click at [348, 259] on span "202507" at bounding box center [309, 256] width 153 height 36
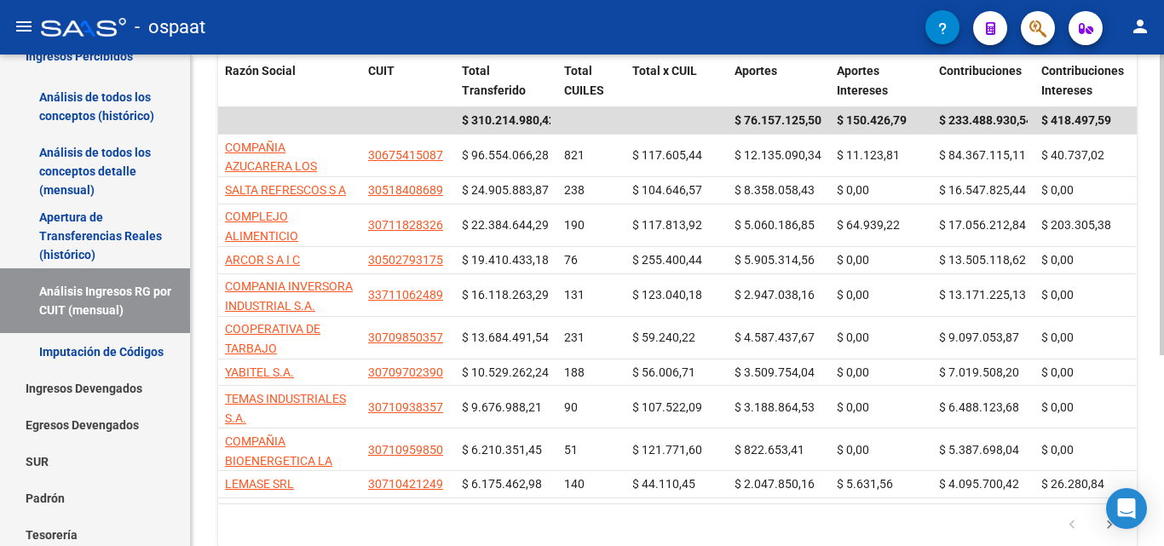
scroll to position [312, 0]
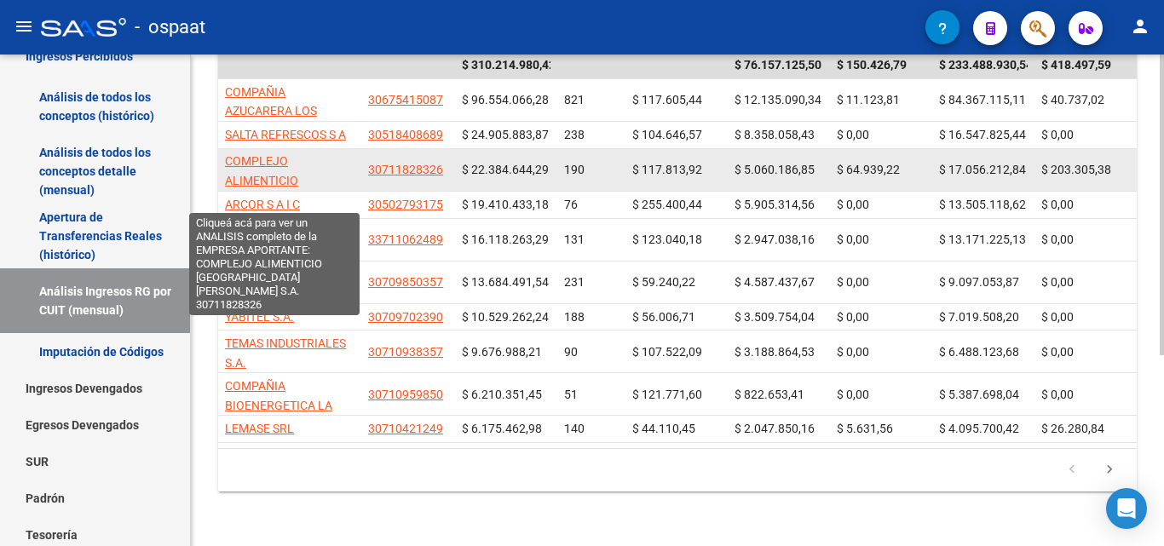
click at [272, 164] on span "COMPLEJO ALIMENTICIO [GEOGRAPHIC_DATA][PERSON_NAME] S.A." at bounding box center [282, 190] width 115 height 72
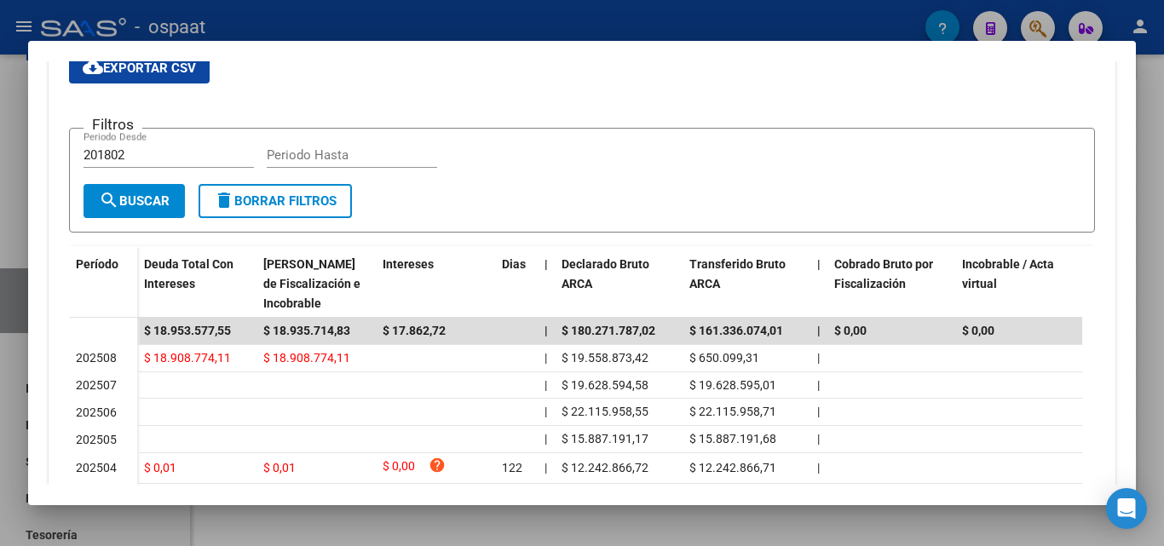
scroll to position [342, 0]
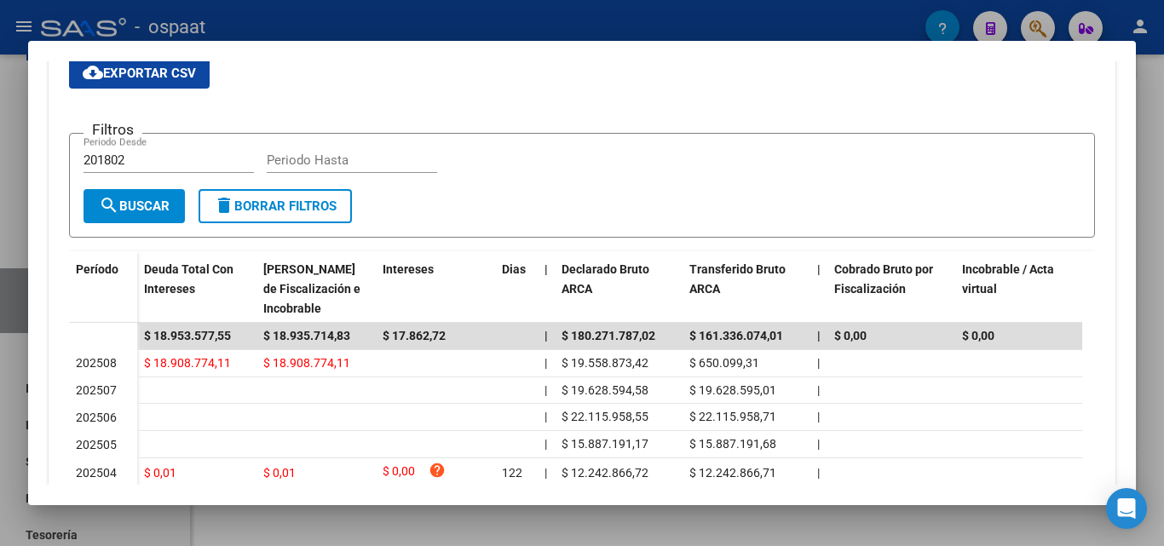
click at [10, 33] on div at bounding box center [582, 273] width 1164 height 546
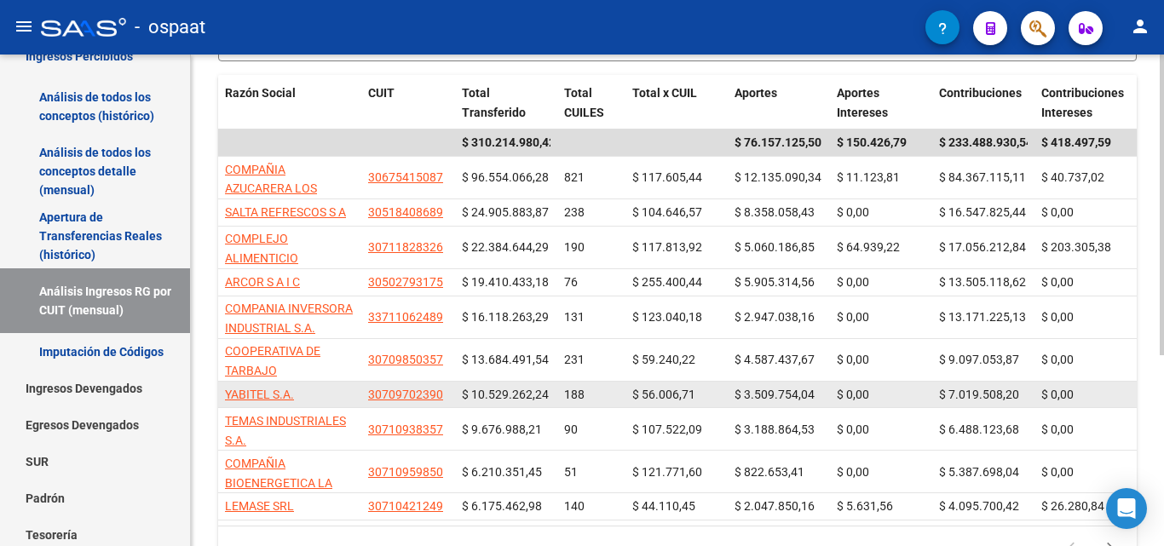
scroll to position [312, 0]
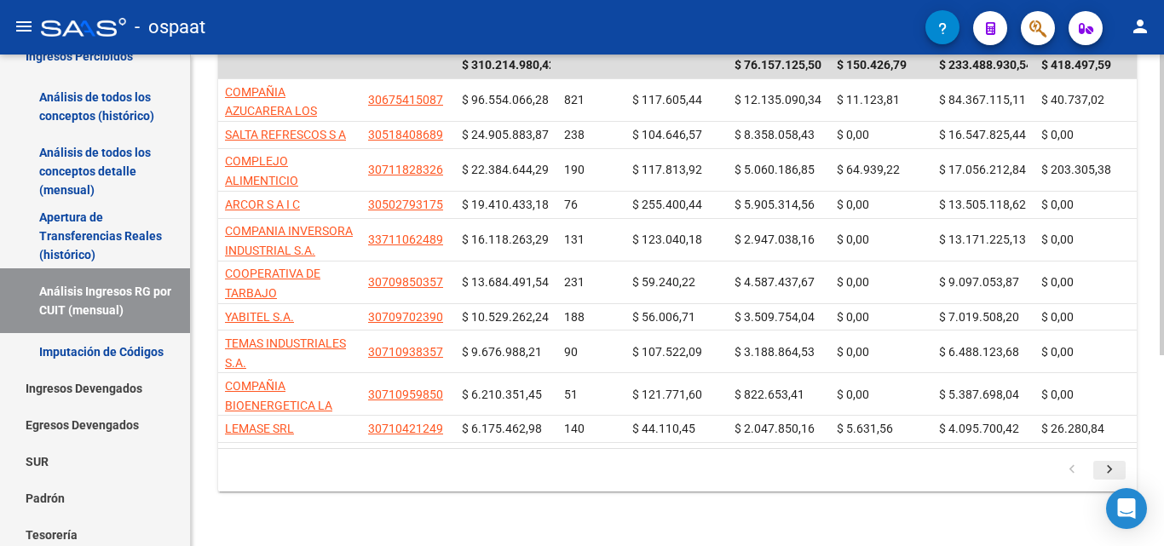
click at [1116, 469] on icon "go to next page" at bounding box center [1109, 472] width 22 height 20
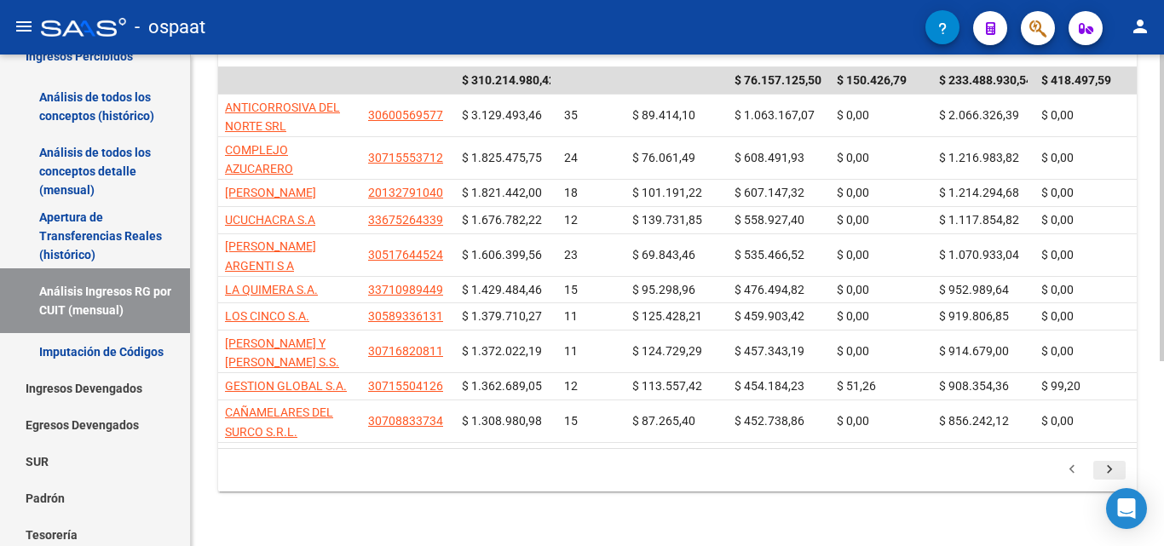
click at [1116, 469] on icon "go to next page" at bounding box center [1109, 472] width 22 height 20
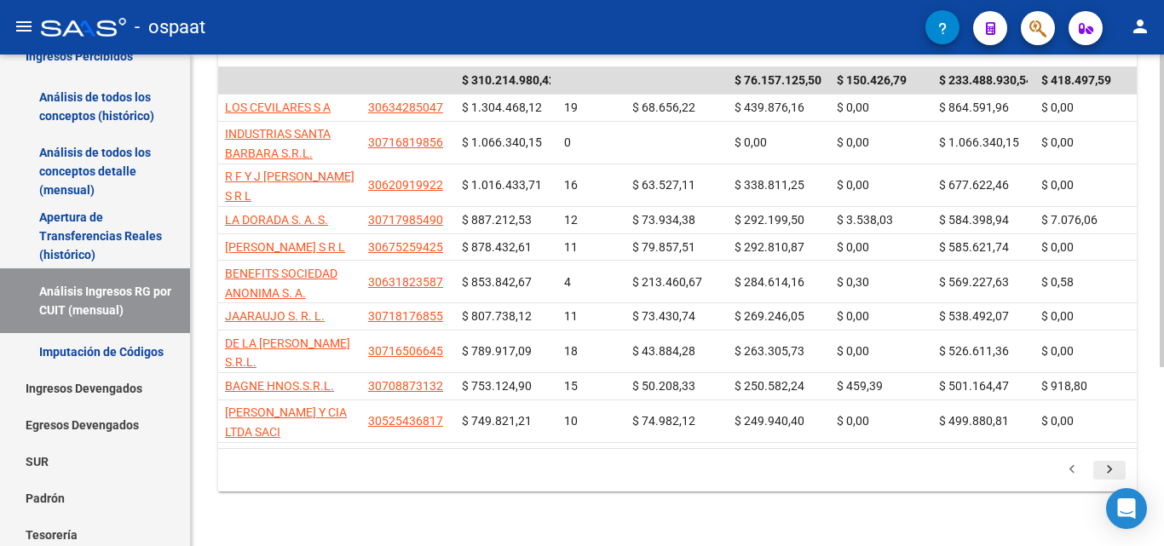
scroll to position [281, 0]
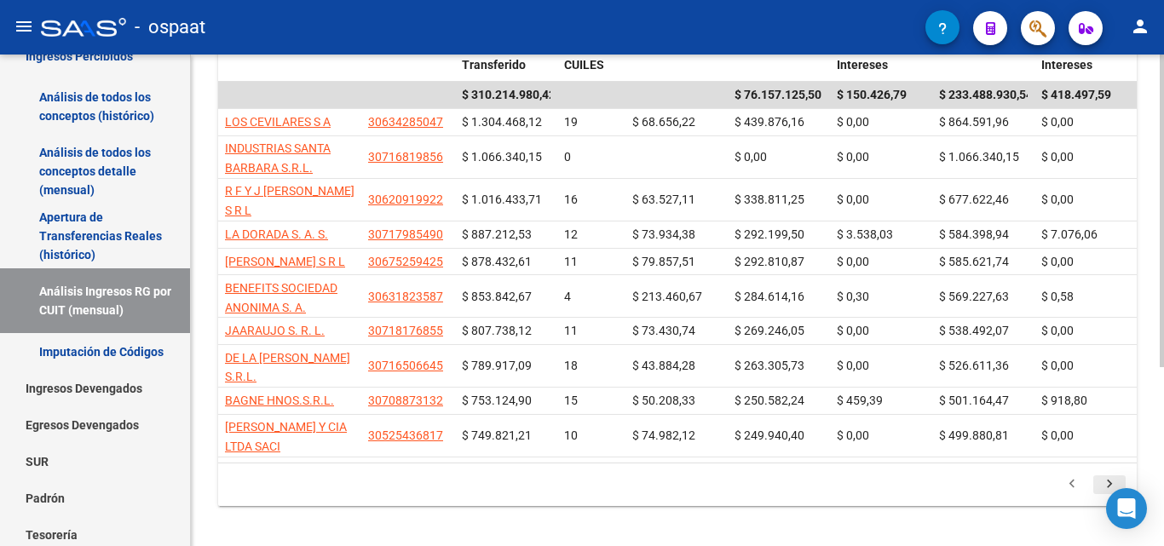
click at [1109, 476] on icon "go to next page" at bounding box center [1109, 486] width 22 height 20
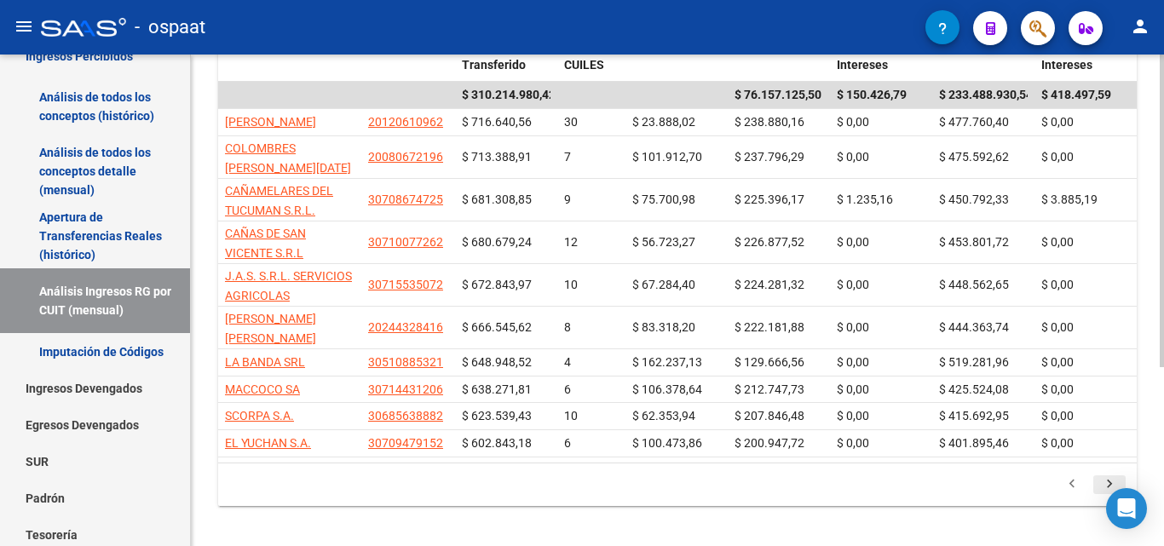
click at [1107, 476] on icon "go to next page" at bounding box center [1109, 486] width 22 height 20
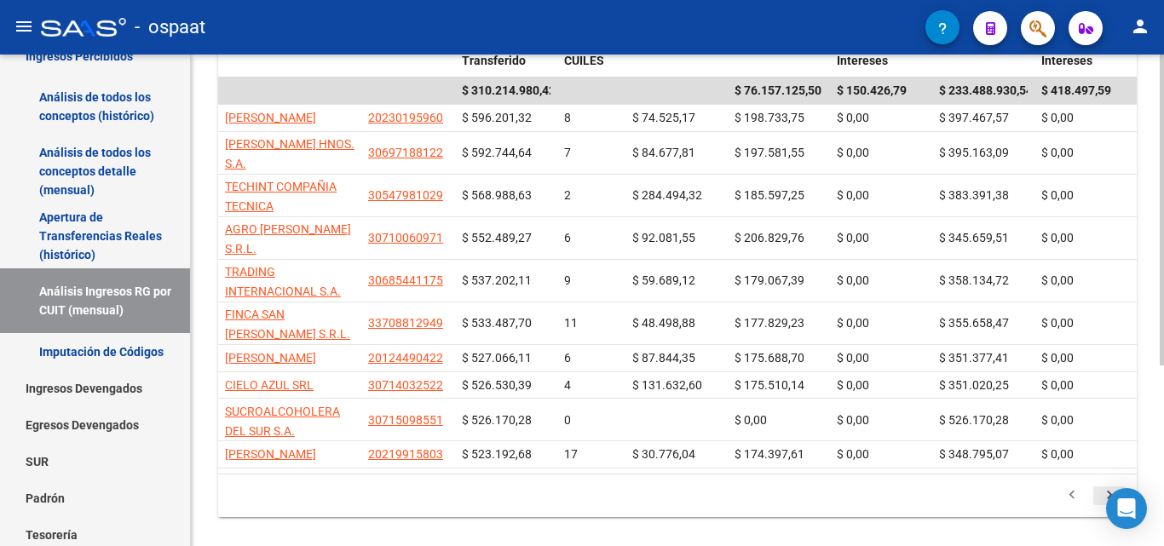
scroll to position [312, 0]
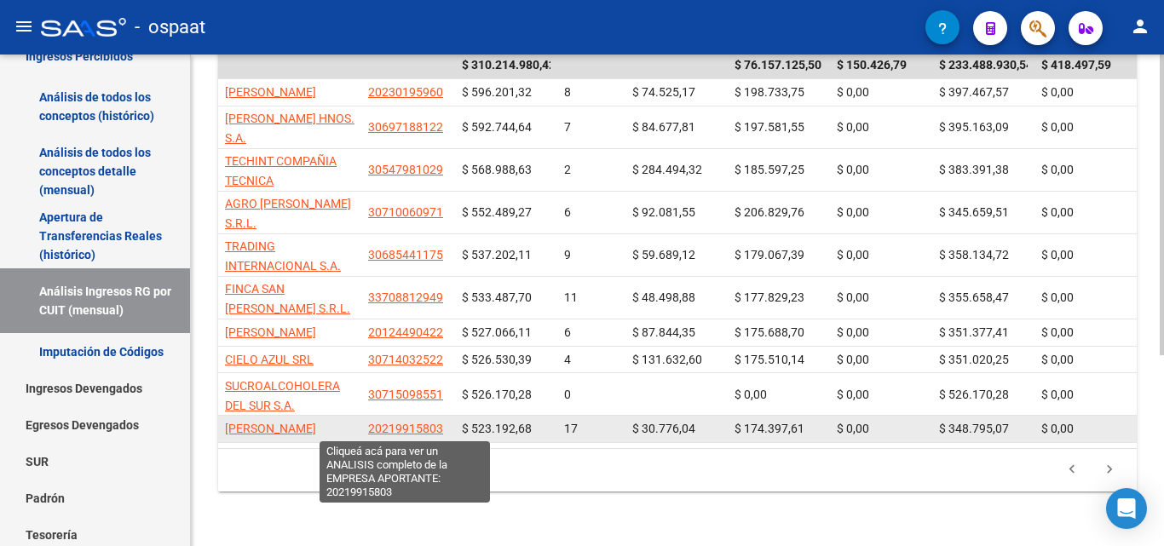
click at [408, 432] on span "20219915803" at bounding box center [405, 429] width 75 height 14
type textarea "20219915803"
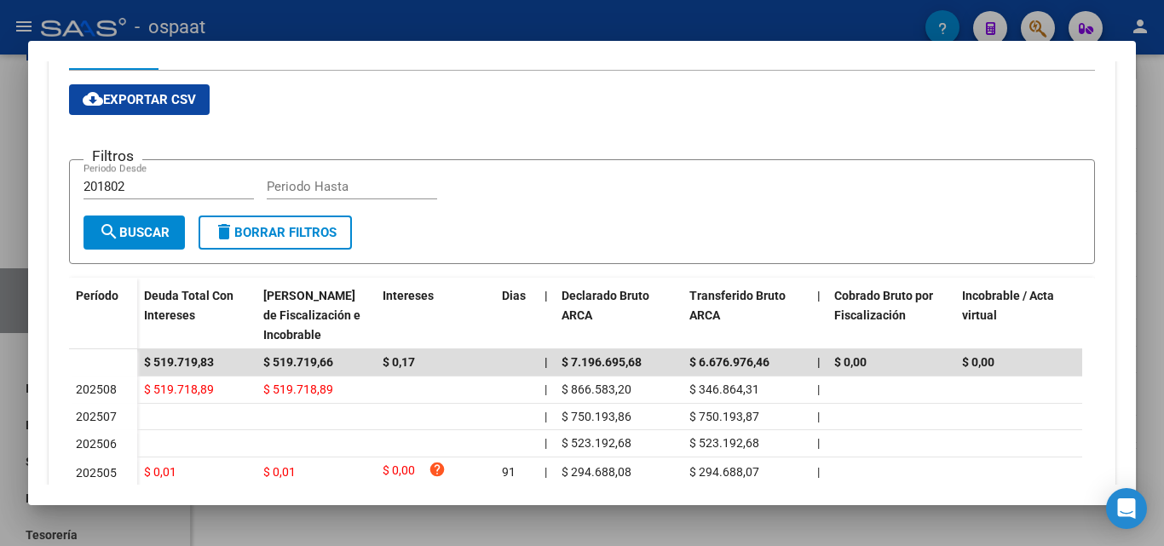
scroll to position [256, 0]
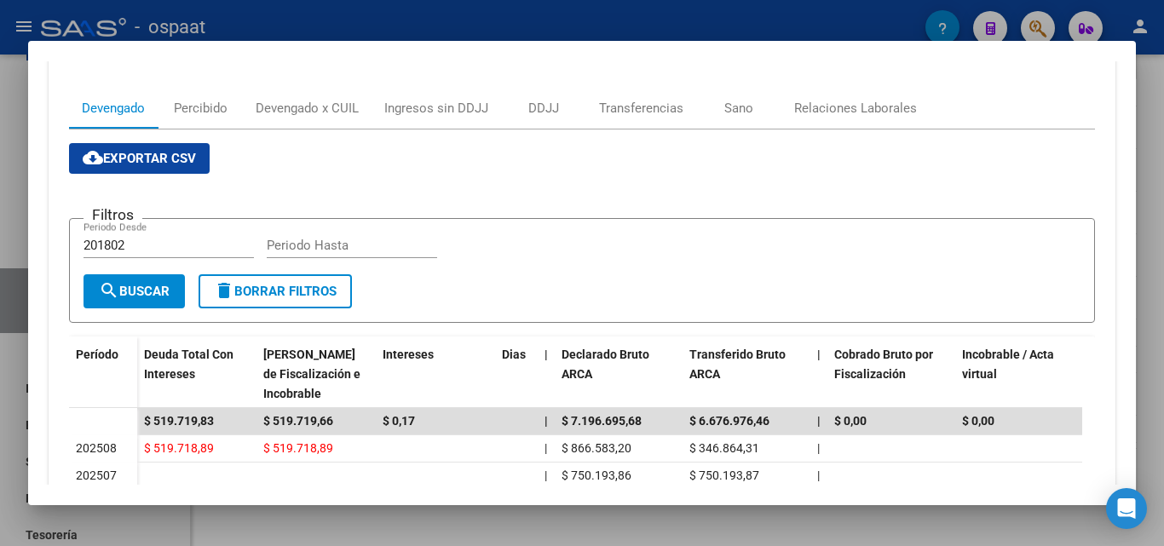
click at [1147, 129] on div at bounding box center [582, 273] width 1164 height 546
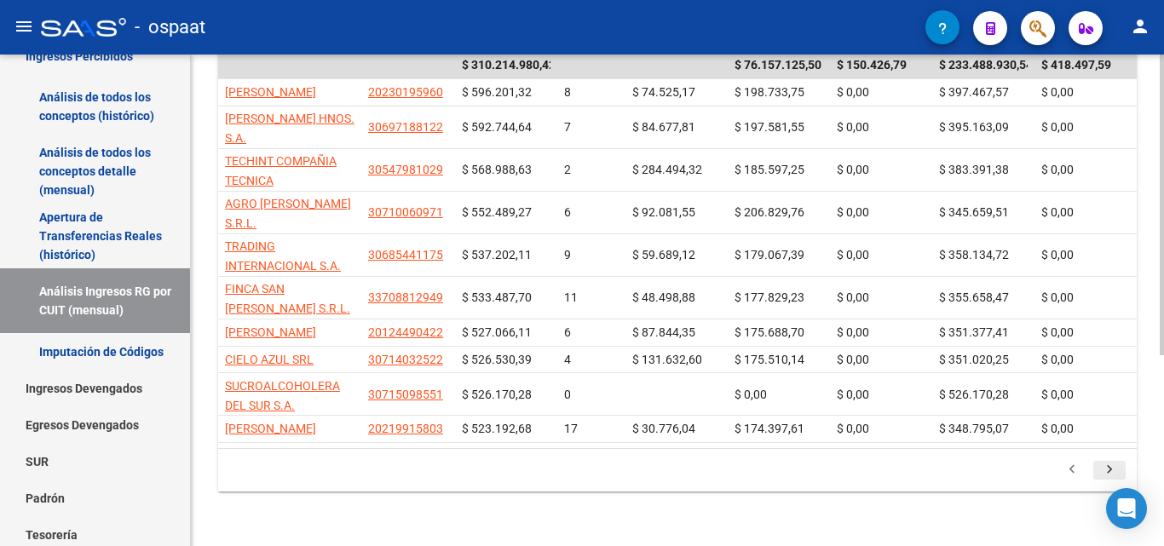
click at [1103, 473] on icon "go to next page" at bounding box center [1109, 472] width 22 height 20
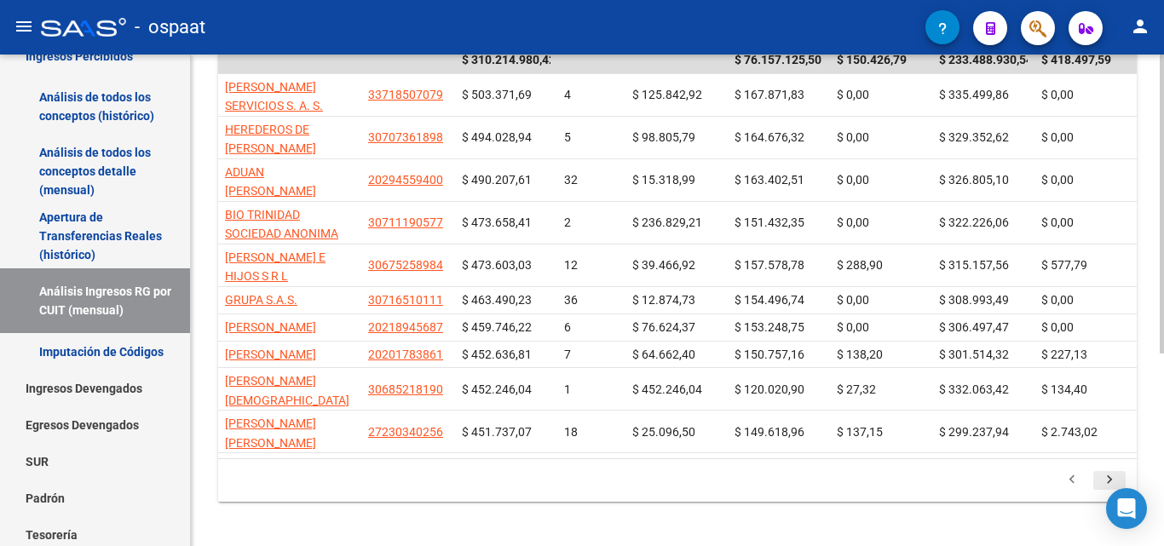
scroll to position [312, 0]
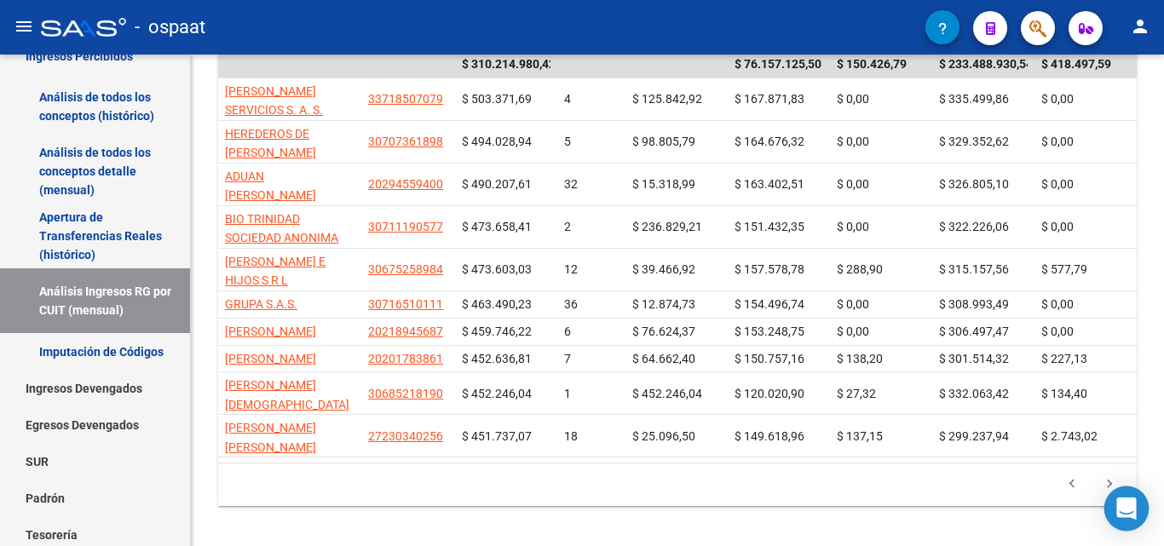
click at [1110, 503] on div "Open Intercom Messenger" at bounding box center [1126, 508] width 45 height 45
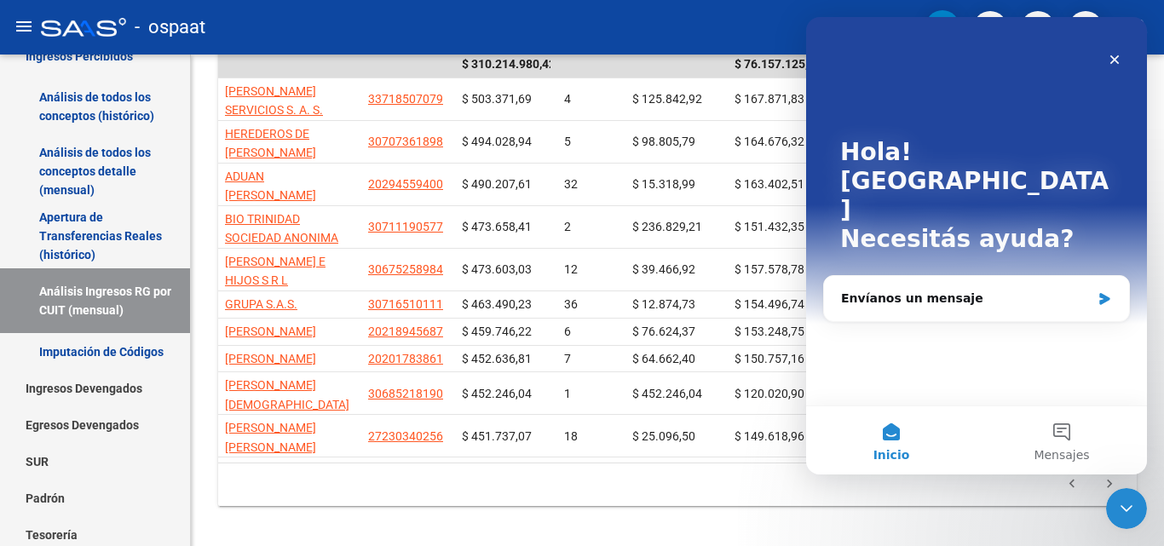
scroll to position [0, 0]
click at [1104, 500] on div "Cerrar Intercom Messenger" at bounding box center [1123, 506] width 41 height 41
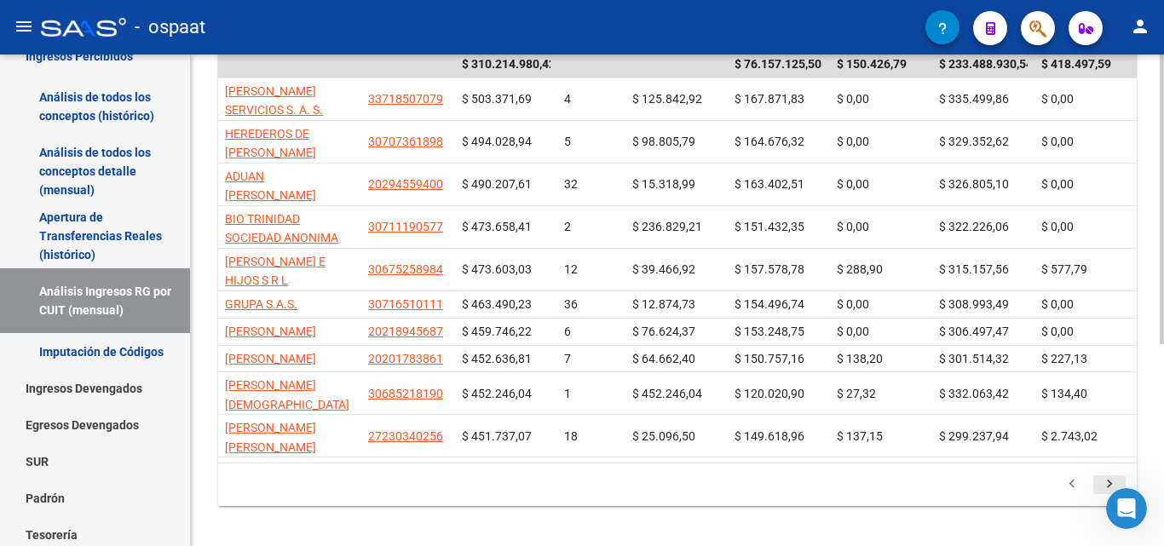
click at [1100, 497] on icon "go to next page" at bounding box center [1109, 486] width 22 height 20
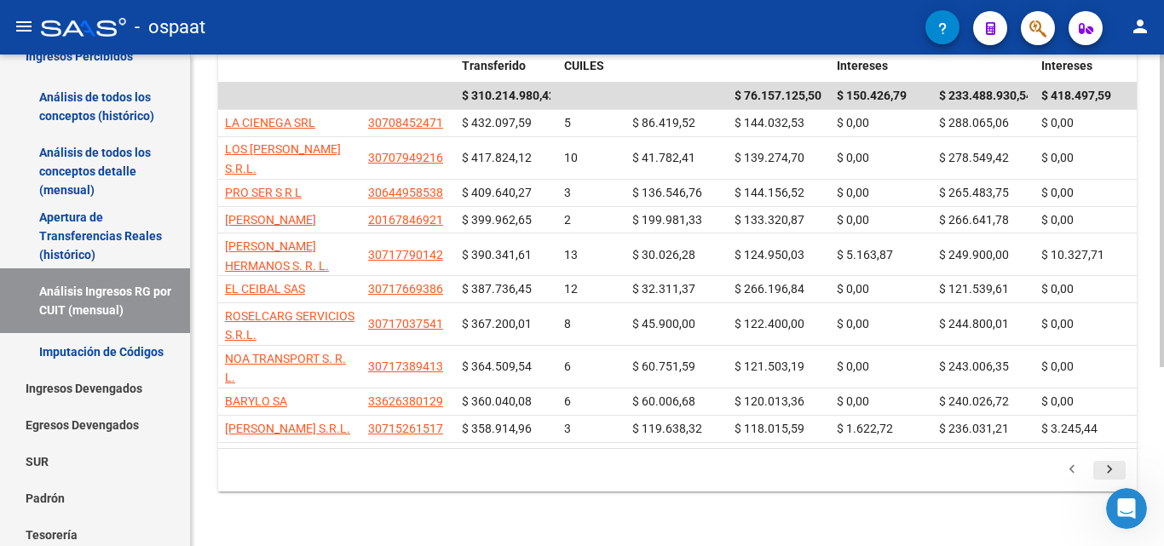
click at [1104, 470] on icon "go to next page" at bounding box center [1109, 472] width 22 height 20
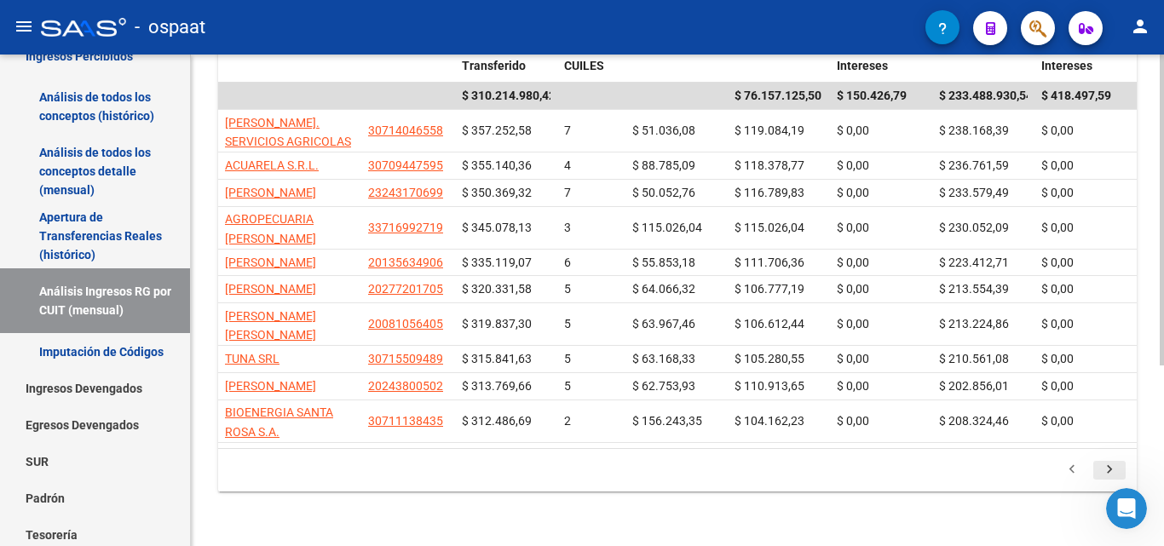
scroll to position [312, 0]
click at [1075, 482] on icon "go to previous page" at bounding box center [1072, 472] width 22 height 20
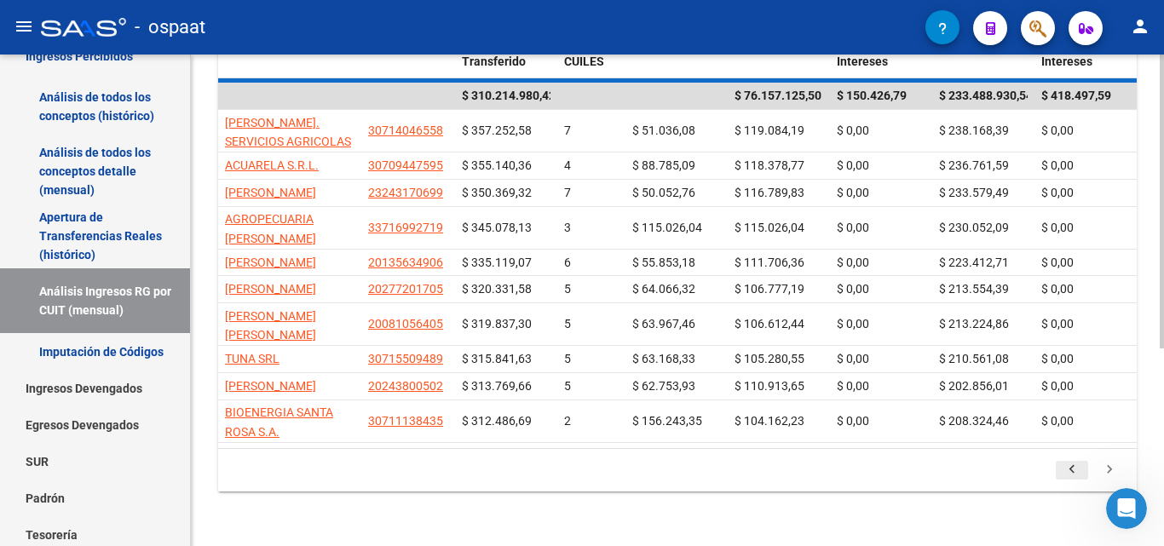
scroll to position [281, 0]
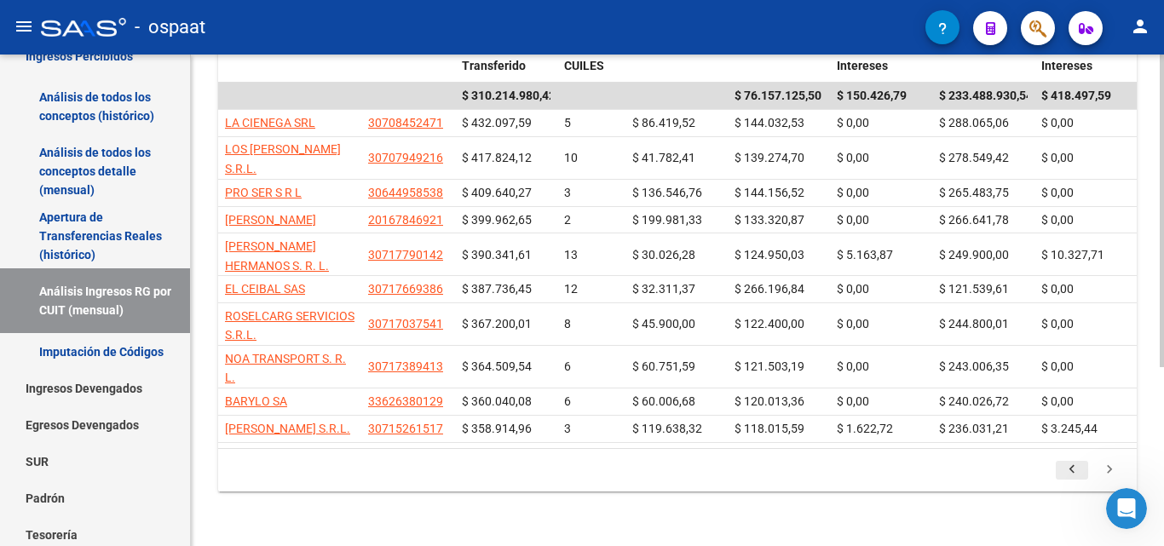
click at [1072, 474] on icon "go to previous page" at bounding box center [1072, 472] width 22 height 20
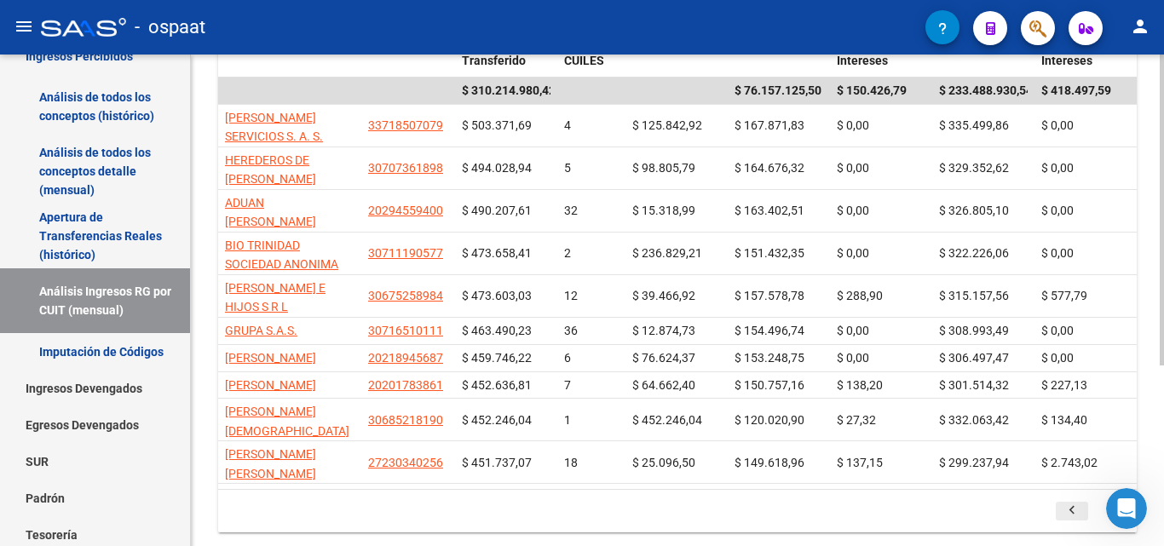
scroll to position [312, 0]
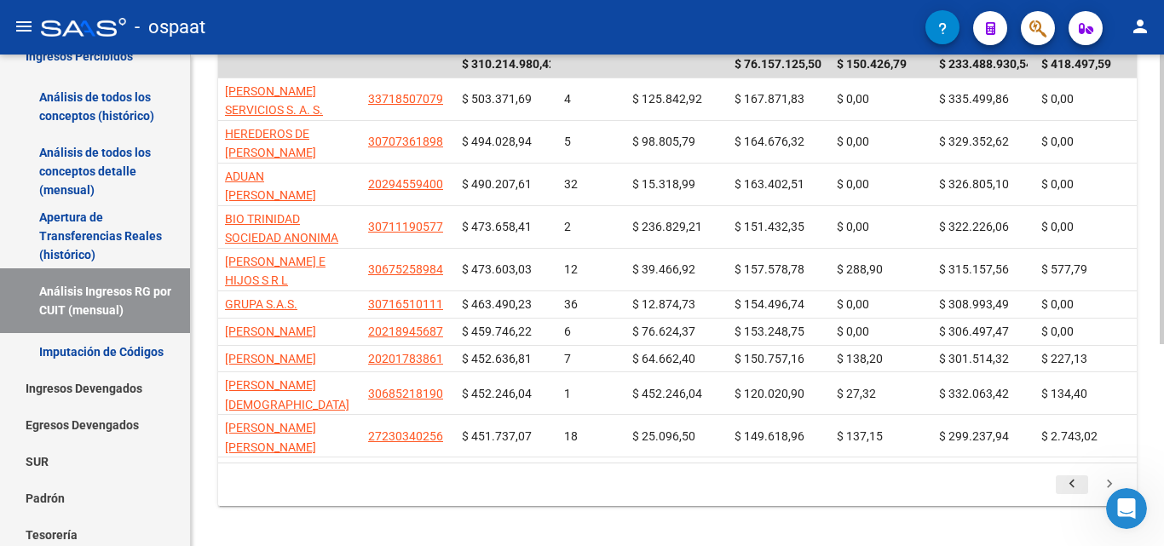
click at [1076, 497] on icon "go to previous page" at bounding box center [1072, 486] width 22 height 20
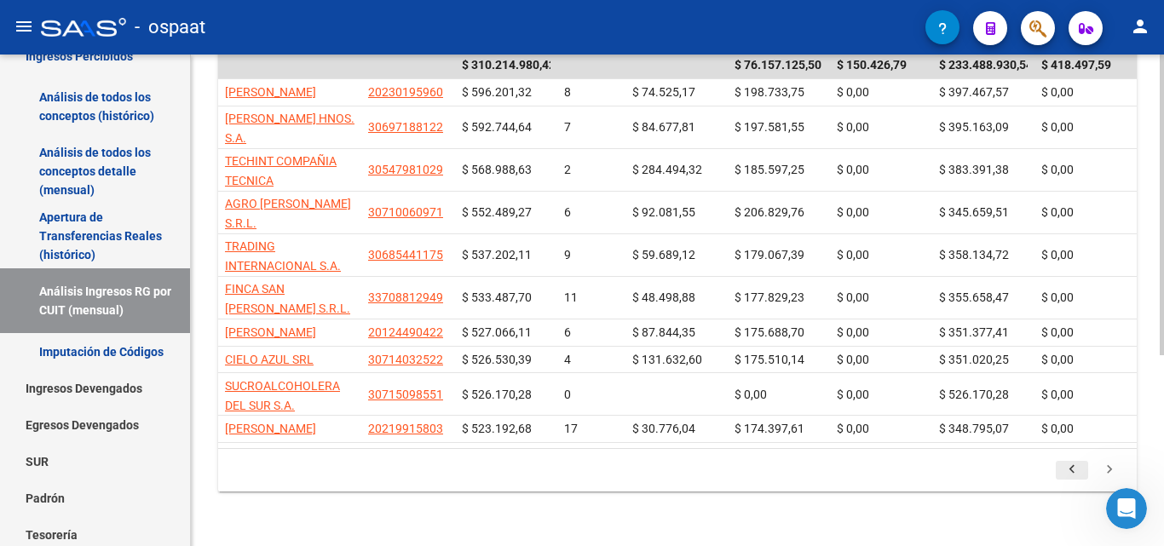
click at [1076, 503] on div "REPORTES -> INGRESOS PERCIBIDOS -> Ingresos Régimen General por CUIT cloud_down…" at bounding box center [677, 145] width 973 height 802
click at [1068, 474] on icon "go to previous page" at bounding box center [1072, 472] width 22 height 20
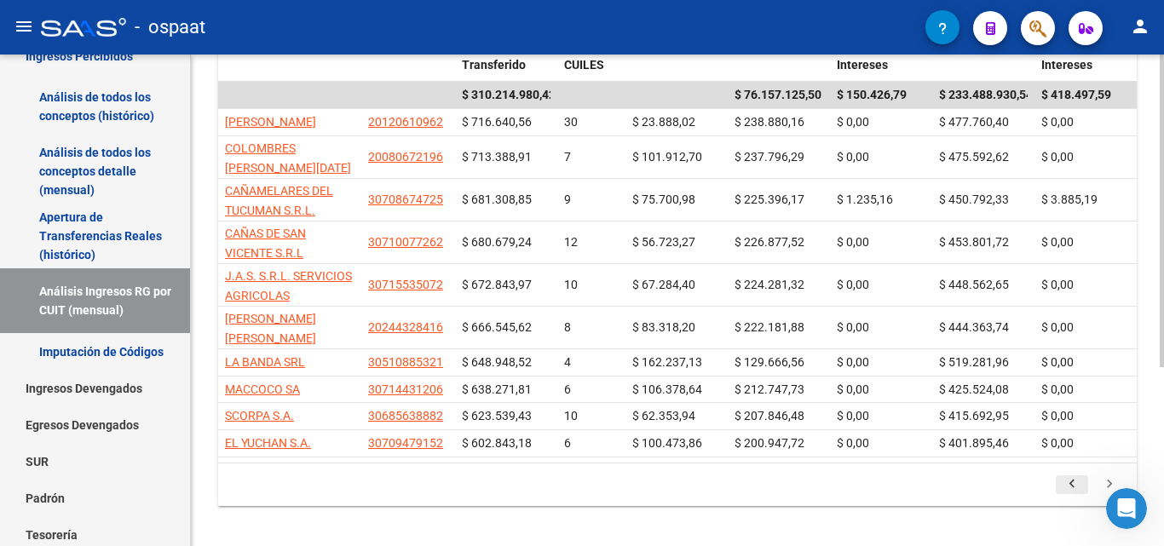
click at [1069, 476] on icon "go to previous page" at bounding box center [1072, 486] width 22 height 20
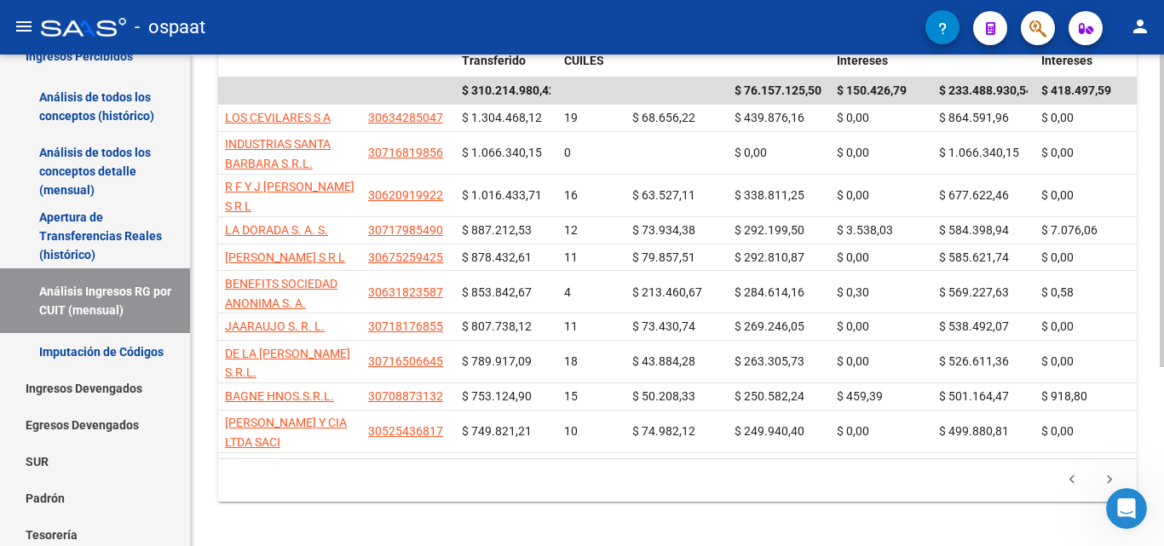
scroll to position [281, 0]
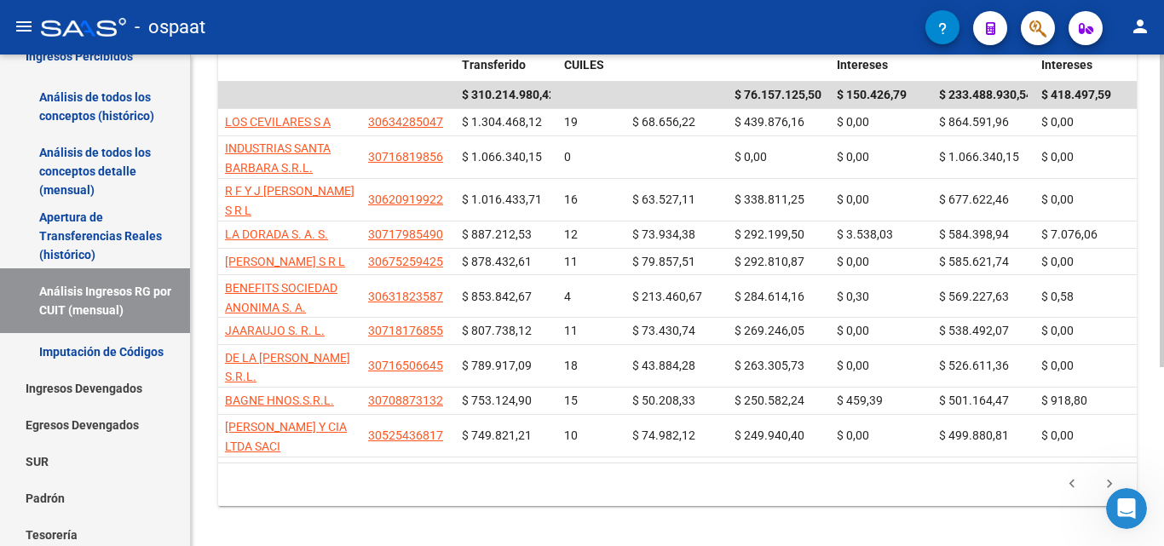
click at [1069, 476] on icon "go to previous page" at bounding box center [1072, 486] width 22 height 20
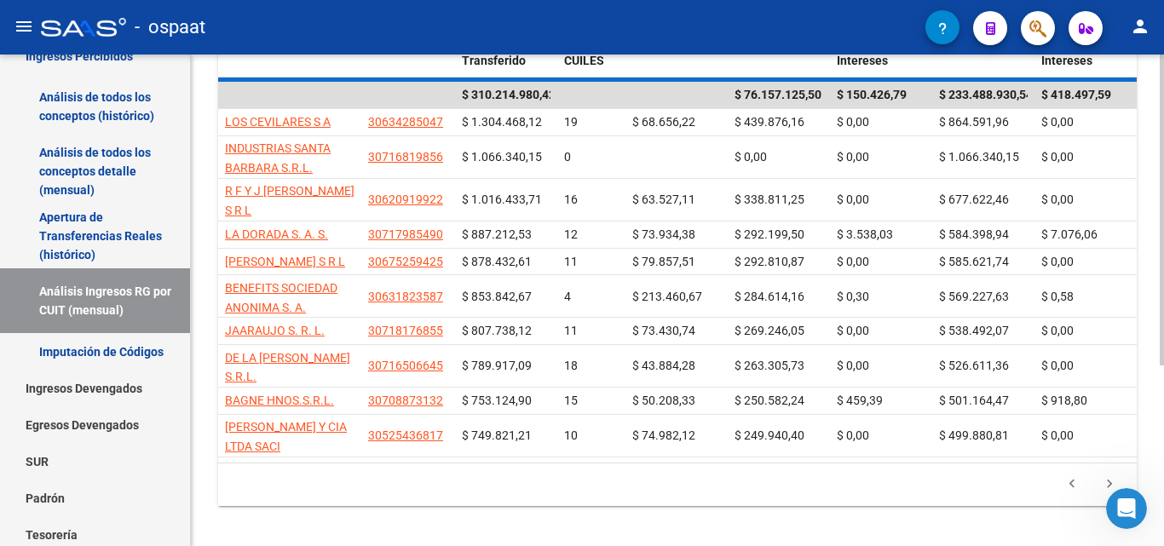
scroll to position [296, 0]
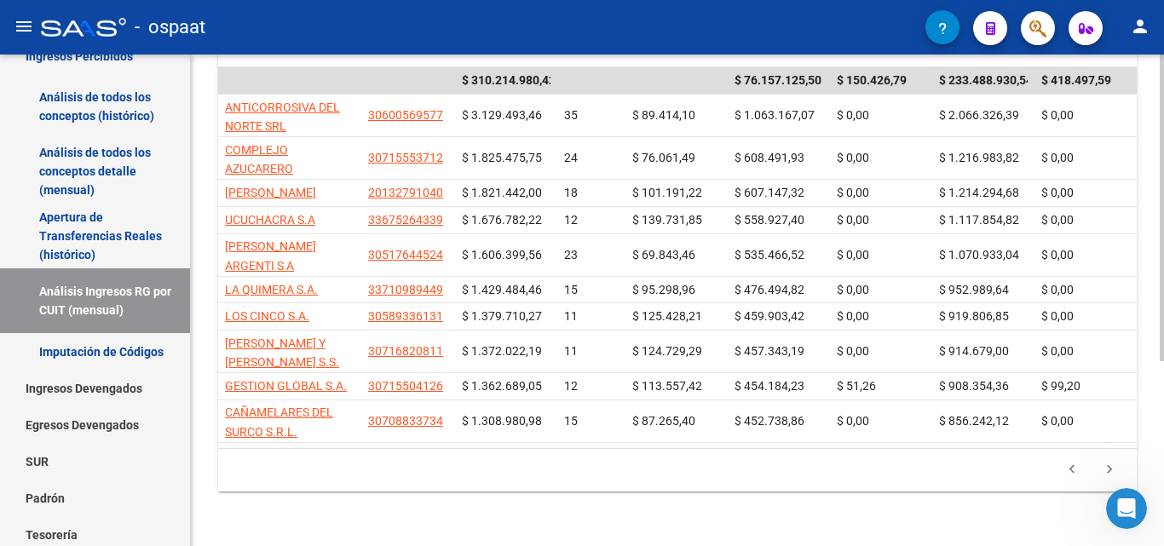
click at [1069, 474] on icon "go to previous page" at bounding box center [1072, 472] width 22 height 20
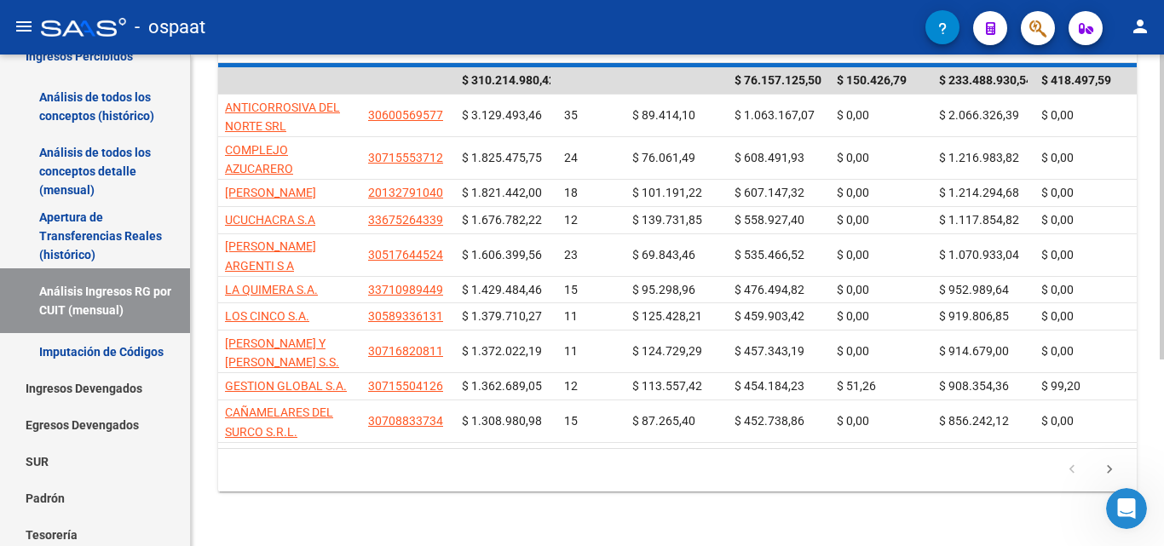
scroll to position [312, 0]
